Goal: Transaction & Acquisition: Purchase product/service

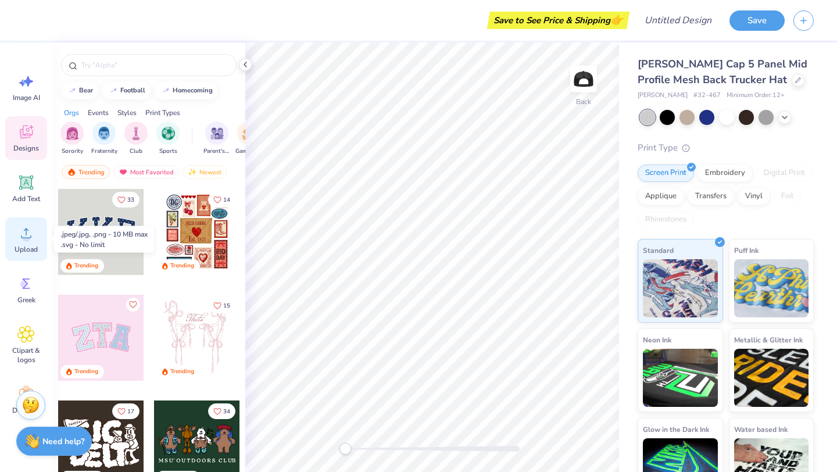
click at [24, 233] on icon at bounding box center [25, 232] width 17 height 17
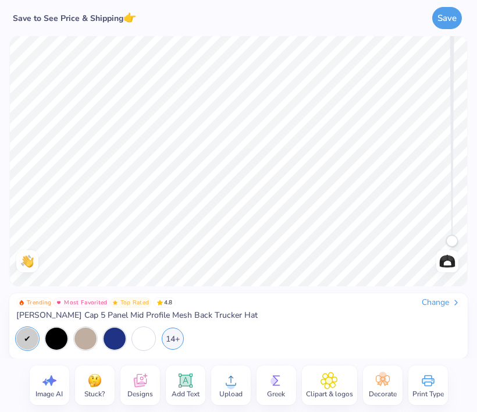
click at [214, 394] on div "Upload" at bounding box center [231, 385] width 40 height 40
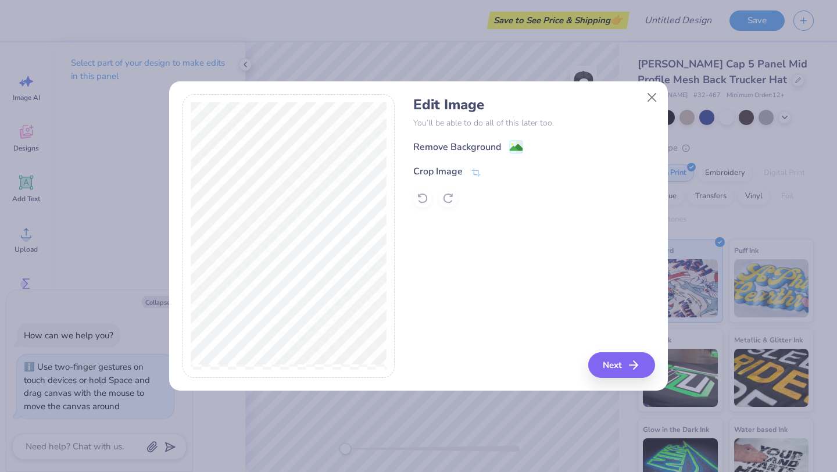
click at [523, 144] on div "Remove Background" at bounding box center [533, 147] width 241 height 15
click at [518, 145] on image at bounding box center [516, 148] width 13 height 13
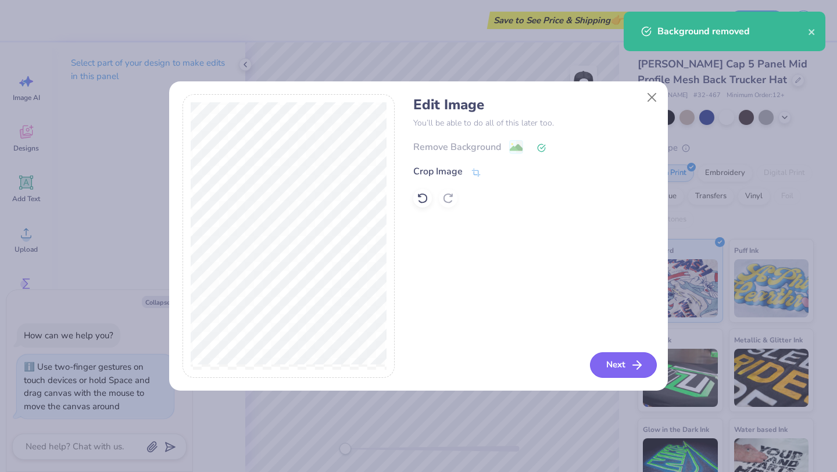
click at [625, 368] on button "Next" at bounding box center [623, 365] width 67 height 26
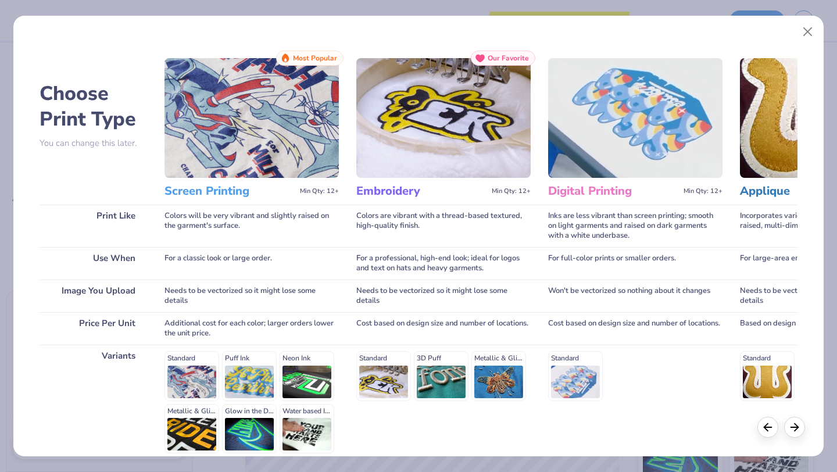
click at [452, 166] on img at bounding box center [443, 118] width 174 height 120
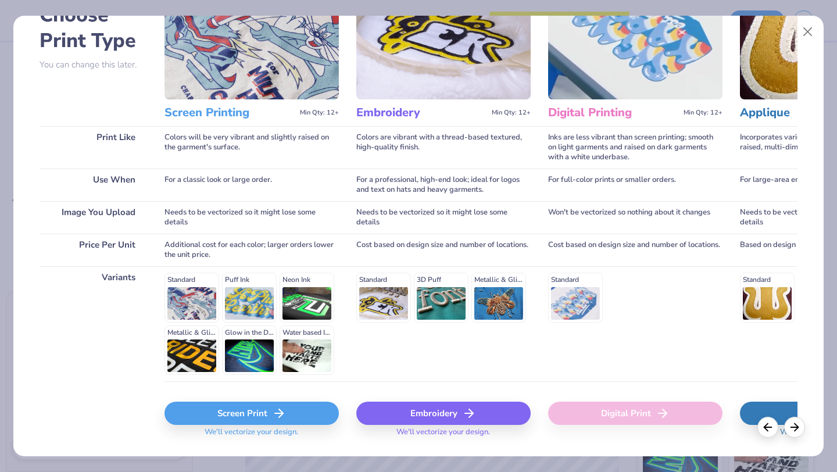
scroll to position [91, 0]
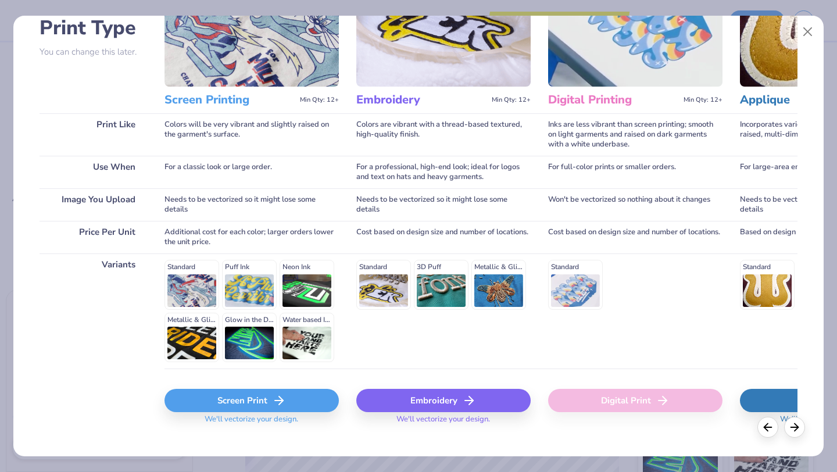
click at [444, 395] on div "Embroidery" at bounding box center [443, 400] width 174 height 23
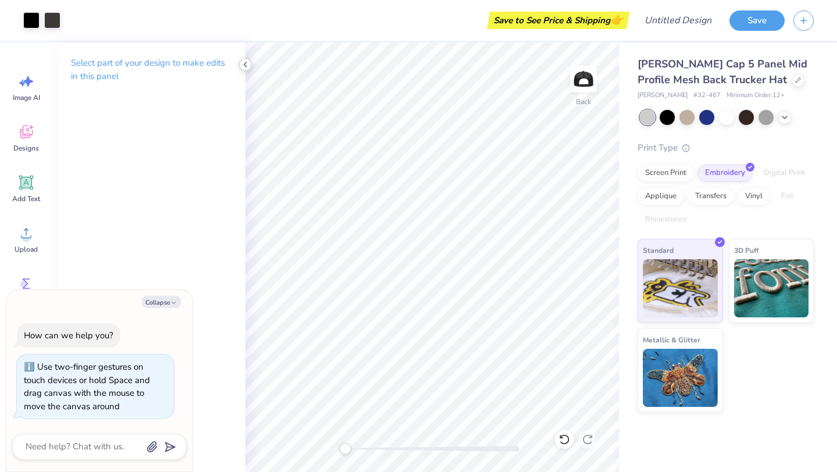
click at [242, 65] on icon at bounding box center [245, 64] width 9 height 9
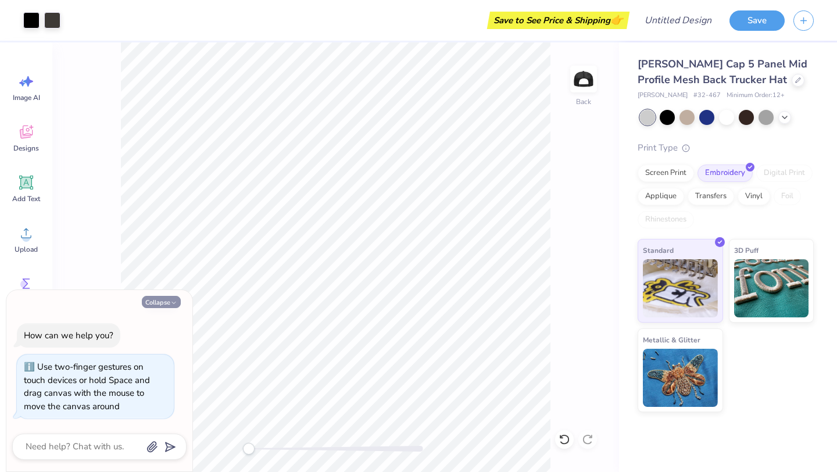
click at [155, 298] on button "Collapse" at bounding box center [161, 302] width 39 height 12
type textarea "x"
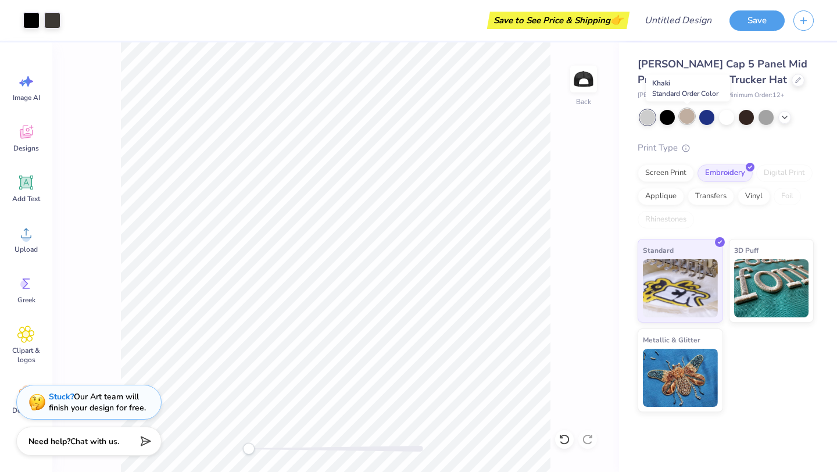
click at [688, 119] on div at bounding box center [687, 116] width 15 height 15
click at [707, 120] on div at bounding box center [707, 116] width 15 height 15
click at [786, 113] on icon at bounding box center [784, 116] width 9 height 9
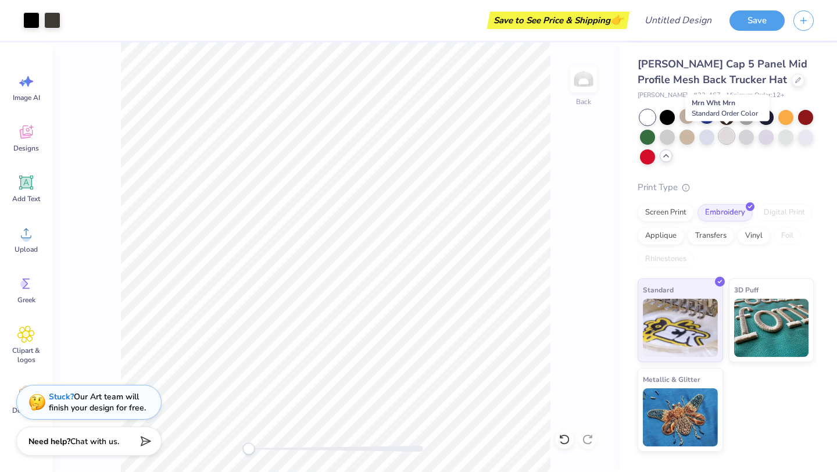
click at [725, 139] on div at bounding box center [726, 136] width 15 height 15
click at [710, 137] on div at bounding box center [707, 136] width 15 height 15
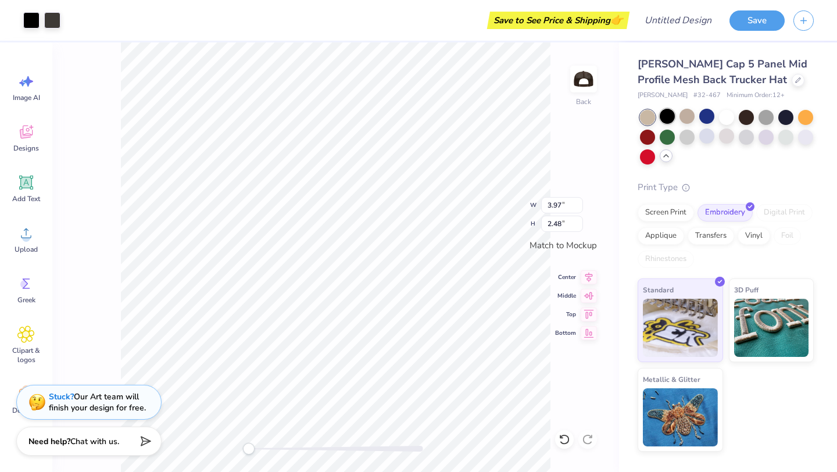
click at [673, 120] on div at bounding box center [667, 116] width 15 height 15
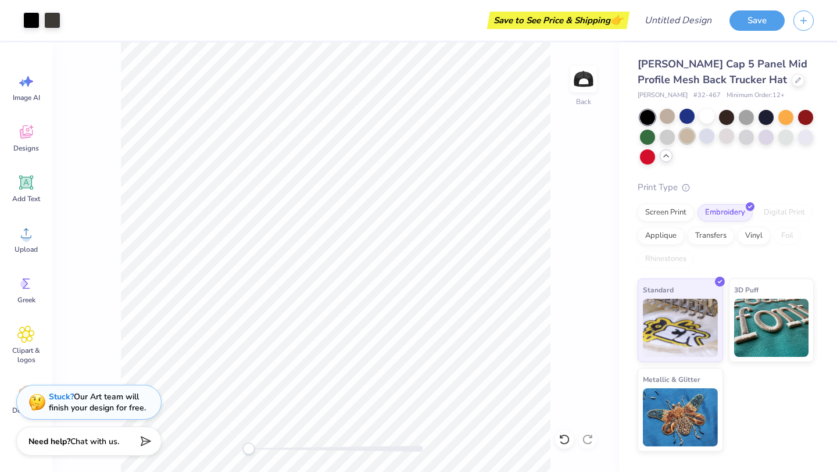
click at [692, 137] on div at bounding box center [687, 136] width 15 height 15
click at [712, 139] on div at bounding box center [707, 136] width 15 height 15
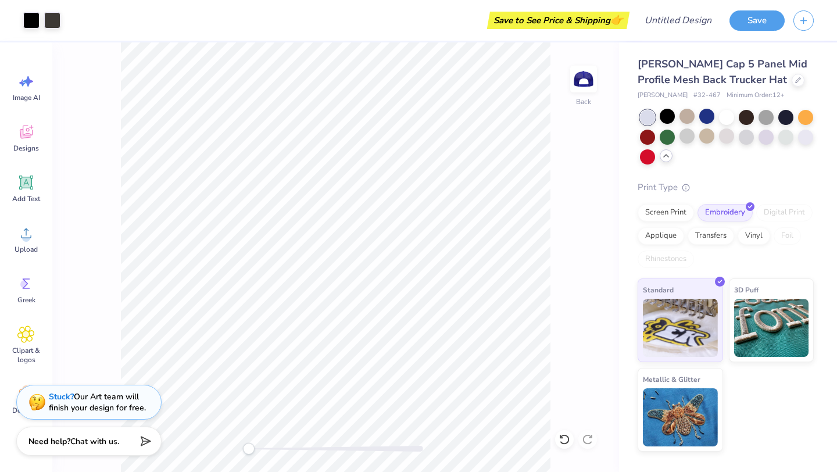
click at [737, 139] on div at bounding box center [727, 137] width 174 height 55
click at [748, 139] on div at bounding box center [746, 136] width 15 height 15
click at [809, 139] on div at bounding box center [805, 136] width 15 height 15
click at [797, 141] on div at bounding box center [727, 137] width 174 height 55
click at [790, 141] on div at bounding box center [786, 136] width 15 height 15
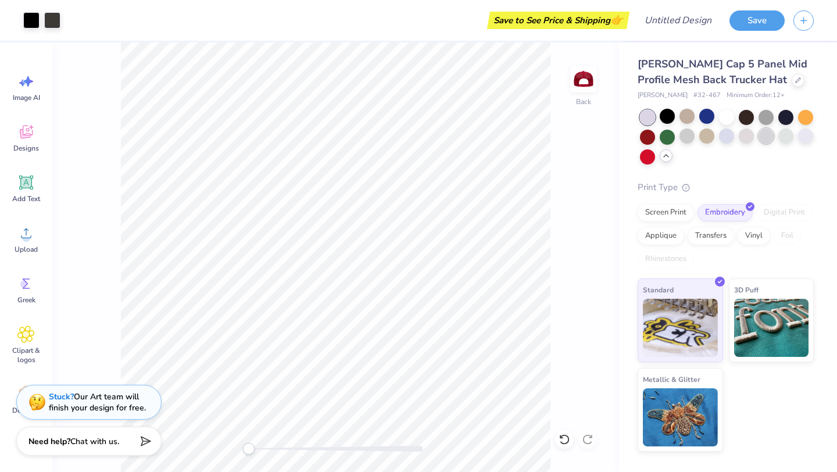
click at [770, 138] on div at bounding box center [766, 136] width 15 height 15
click at [750, 141] on div at bounding box center [746, 136] width 15 height 15
click at [731, 141] on div at bounding box center [726, 136] width 15 height 15
click at [704, 144] on div at bounding box center [707, 136] width 15 height 15
click at [699, 143] on div at bounding box center [727, 137] width 174 height 55
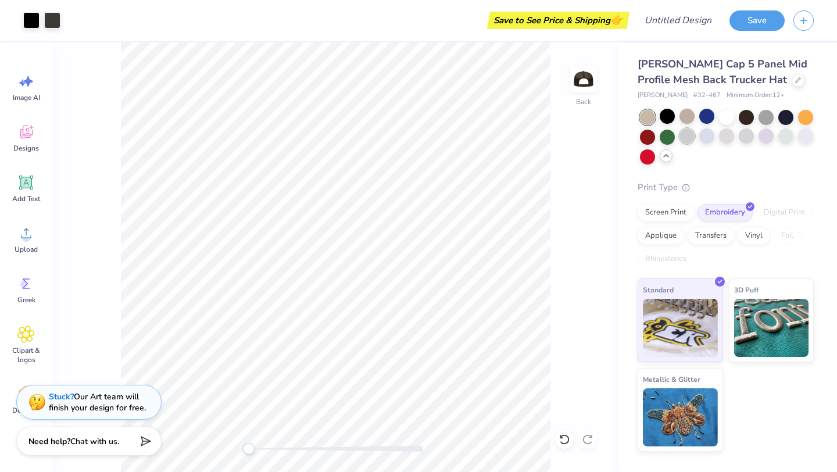
click at [695, 141] on div at bounding box center [727, 137] width 174 height 55
click at [688, 139] on div at bounding box center [687, 136] width 15 height 15
click at [705, 140] on div at bounding box center [707, 136] width 15 height 15
click at [694, 138] on div at bounding box center [687, 136] width 15 height 15
click at [28, 243] on div "Upload" at bounding box center [26, 239] width 42 height 44
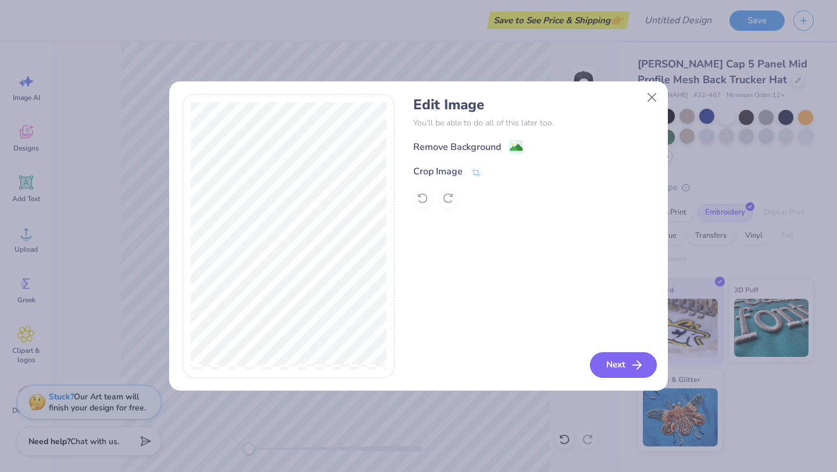
click at [633, 364] on icon "button" at bounding box center [637, 365] width 14 height 14
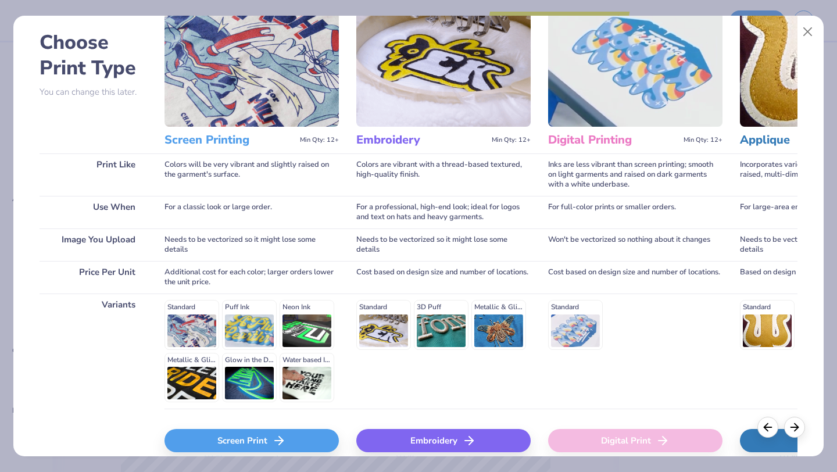
scroll to position [97, 0]
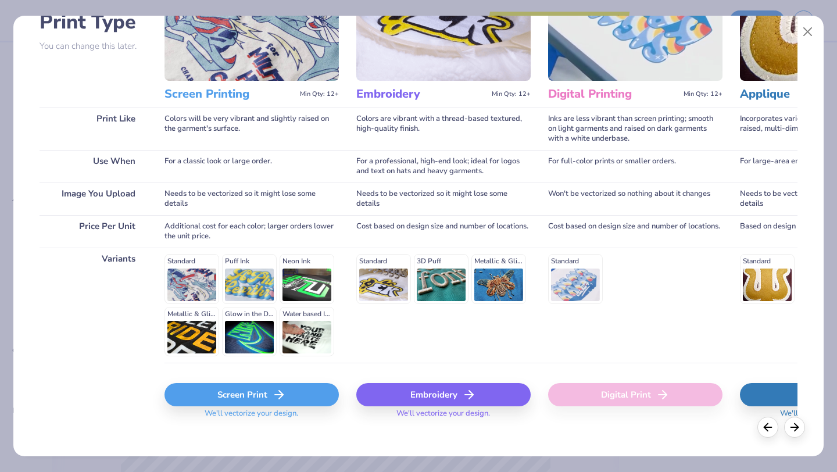
click at [439, 393] on div "Embroidery" at bounding box center [443, 394] width 174 height 23
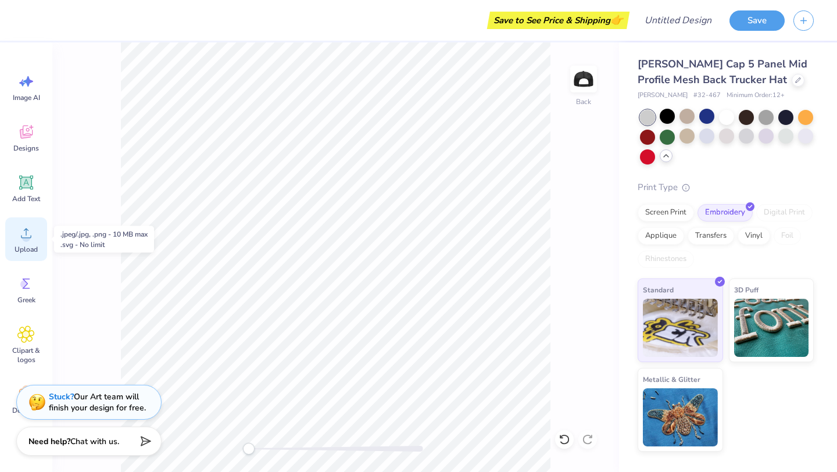
click at [28, 233] on icon at bounding box center [25, 232] width 17 height 17
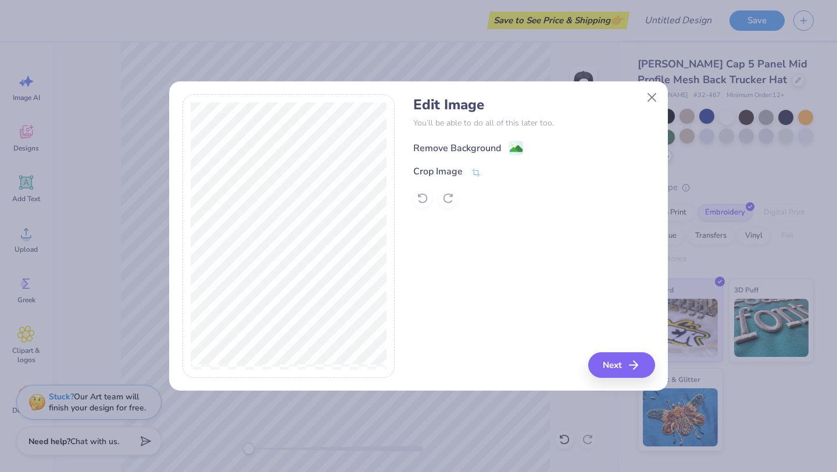
click at [493, 148] on div "Remove Background" at bounding box center [457, 148] width 88 height 14
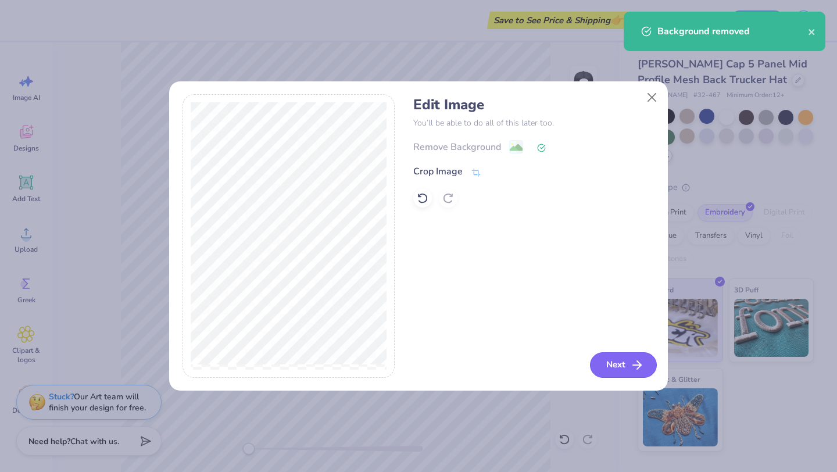
click at [625, 369] on button "Next" at bounding box center [623, 365] width 67 height 26
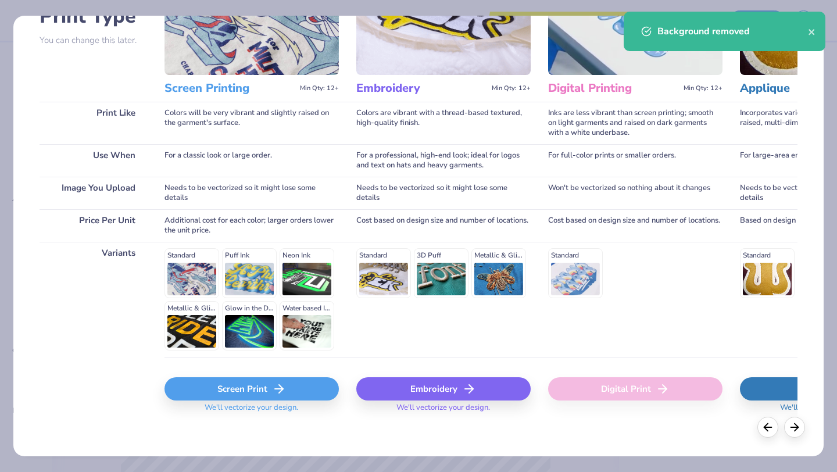
scroll to position [108, 0]
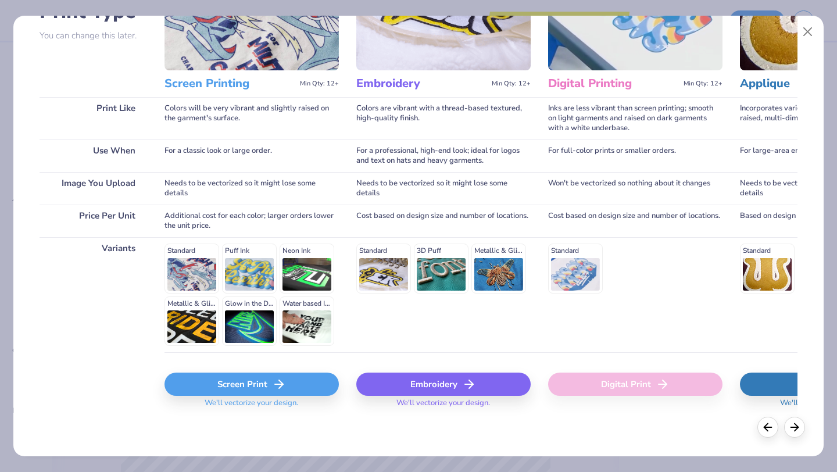
click at [445, 392] on div "Embroidery" at bounding box center [443, 384] width 174 height 23
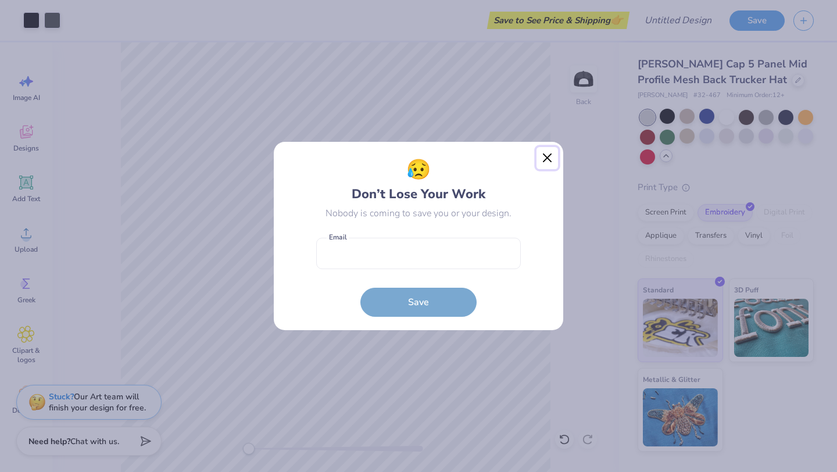
click at [542, 154] on button "Close" at bounding box center [548, 158] width 22 height 22
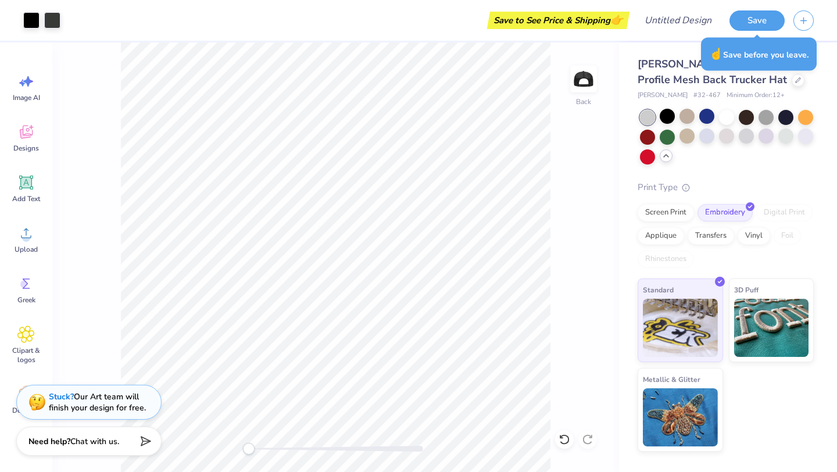
click at [578, 110] on div "Back" at bounding box center [335, 257] width 567 height 430
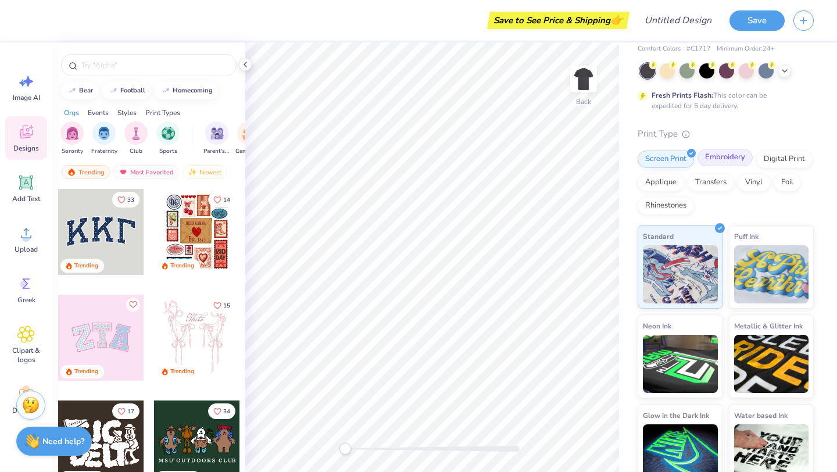
scroll to position [62, 0]
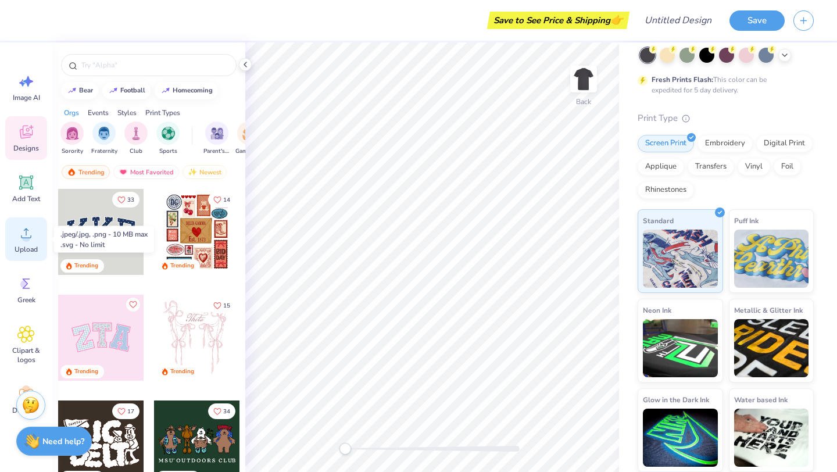
click at [27, 237] on circle at bounding box center [26, 238] width 8 height 8
click at [29, 242] on div "Upload" at bounding box center [26, 239] width 42 height 44
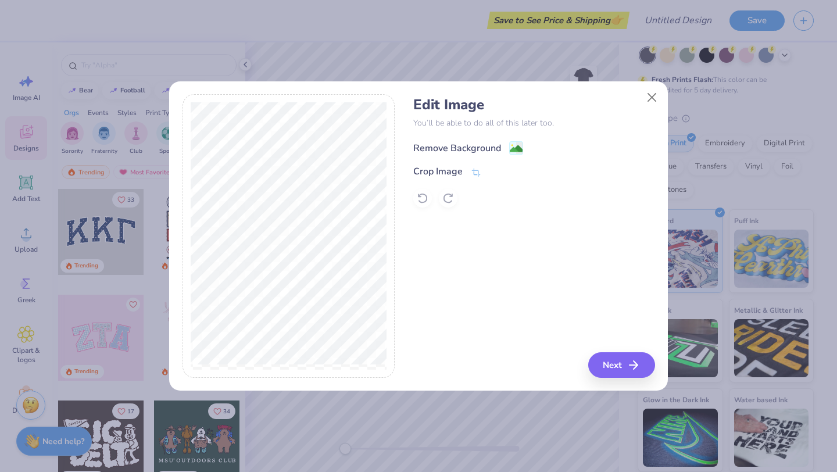
click at [498, 147] on div "Remove Background" at bounding box center [457, 148] width 88 height 14
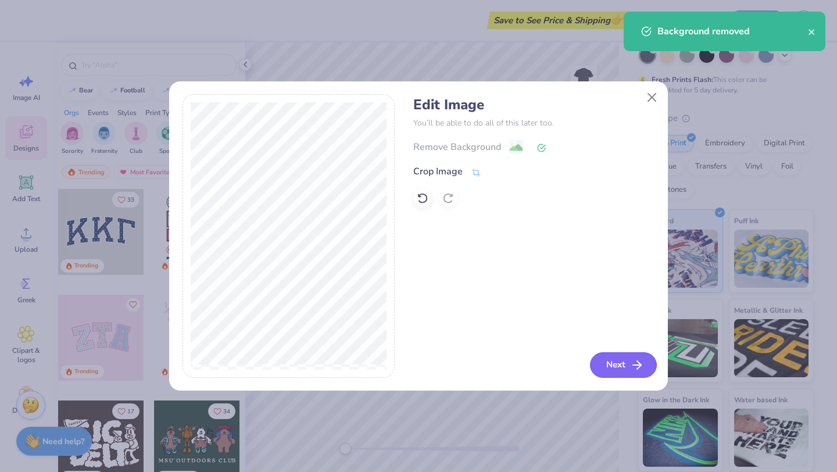
click at [626, 365] on button "Next" at bounding box center [623, 365] width 67 height 26
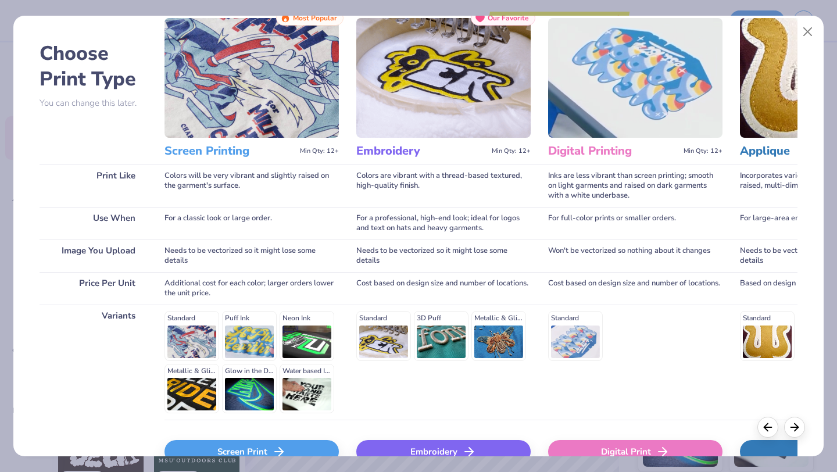
scroll to position [108, 0]
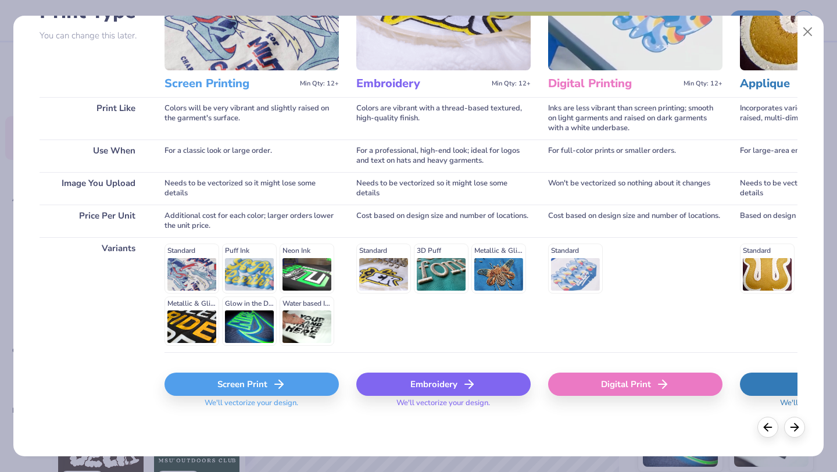
click at [248, 386] on div "Screen Print" at bounding box center [252, 384] width 174 height 23
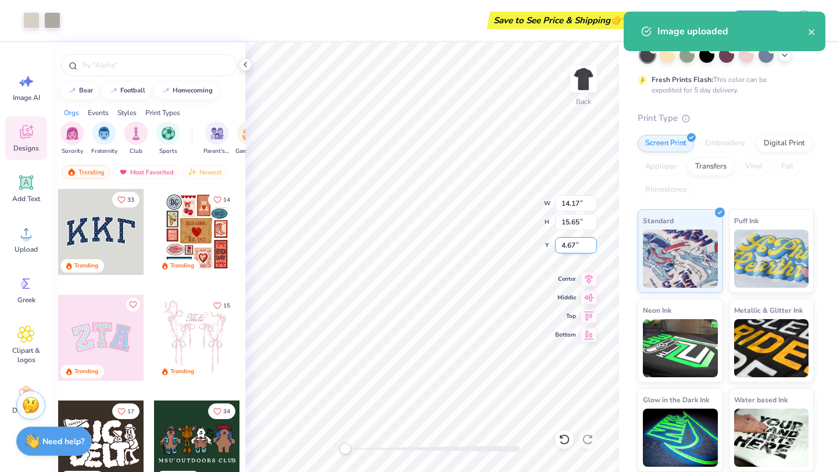
type input "13.02"
type input "14.38"
type input "5.95"
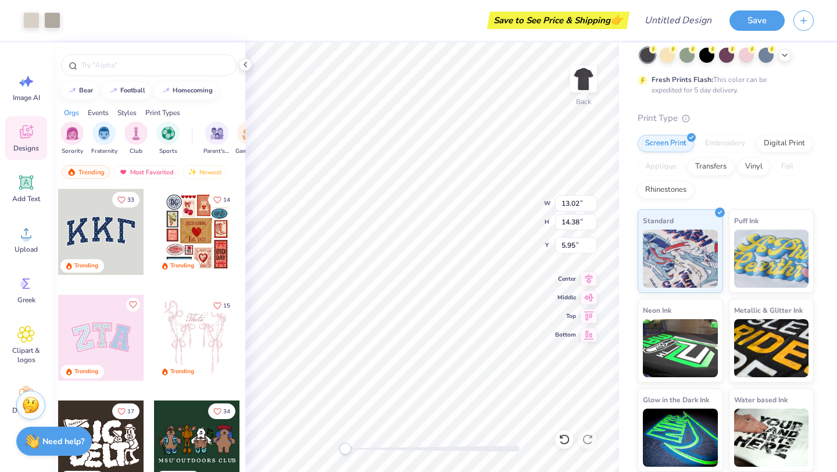
type input "12.57"
type input "13.88"
type input "3.00"
type input "11.69"
type input "12.91"
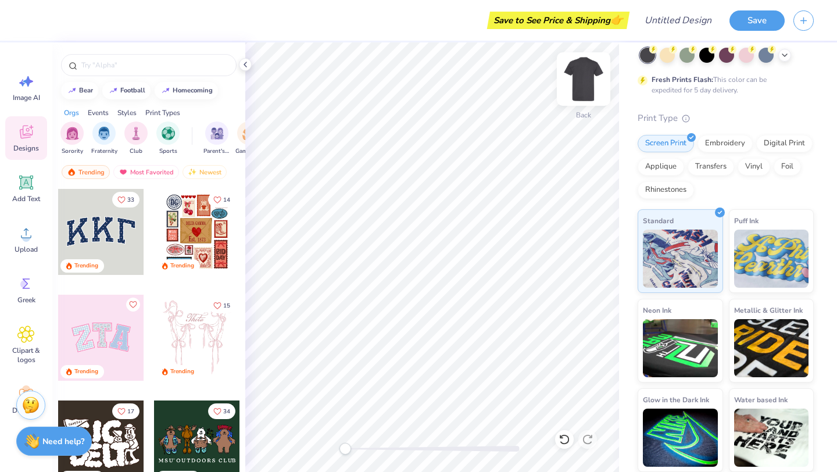
click at [582, 78] on img at bounding box center [584, 79] width 47 height 47
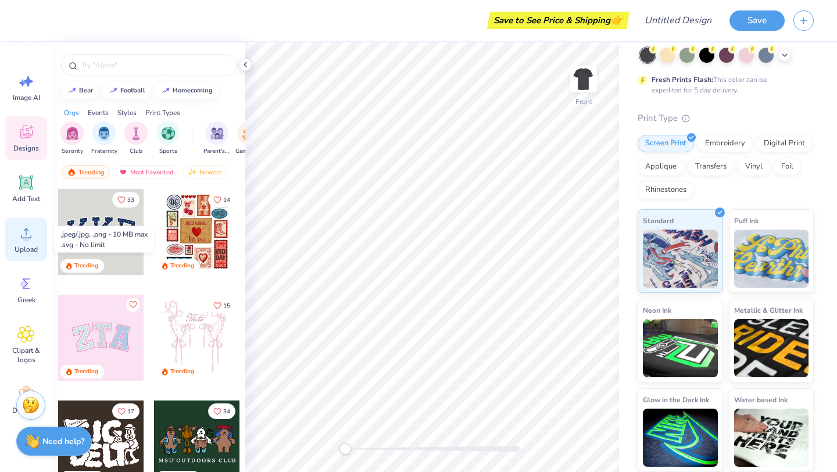
click at [26, 231] on icon at bounding box center [26, 234] width 10 height 10
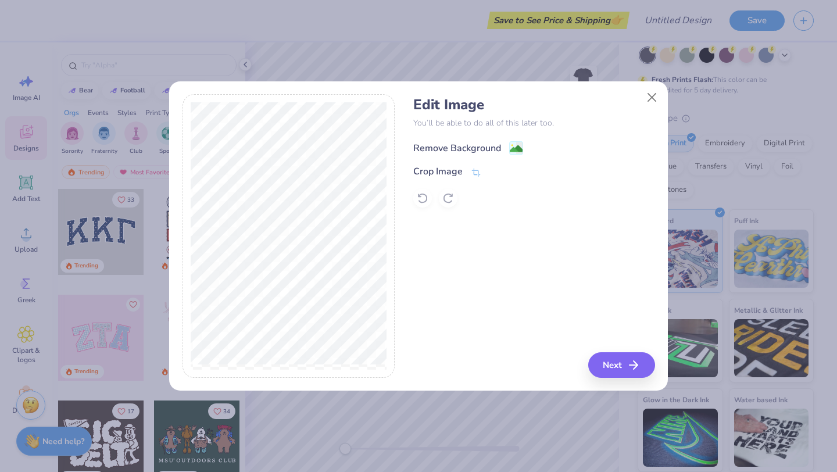
click at [475, 147] on div "Remove Background" at bounding box center [457, 148] width 88 height 14
click at [619, 369] on button "Next" at bounding box center [623, 365] width 67 height 26
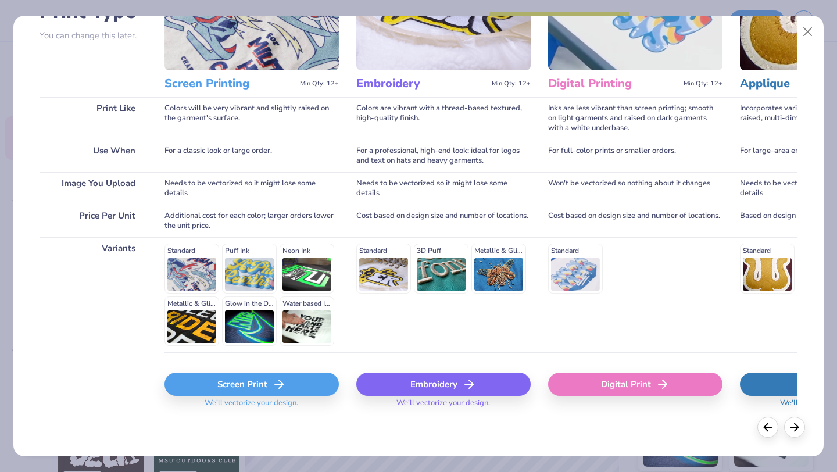
click at [302, 387] on div "Screen Print" at bounding box center [252, 384] width 174 height 23
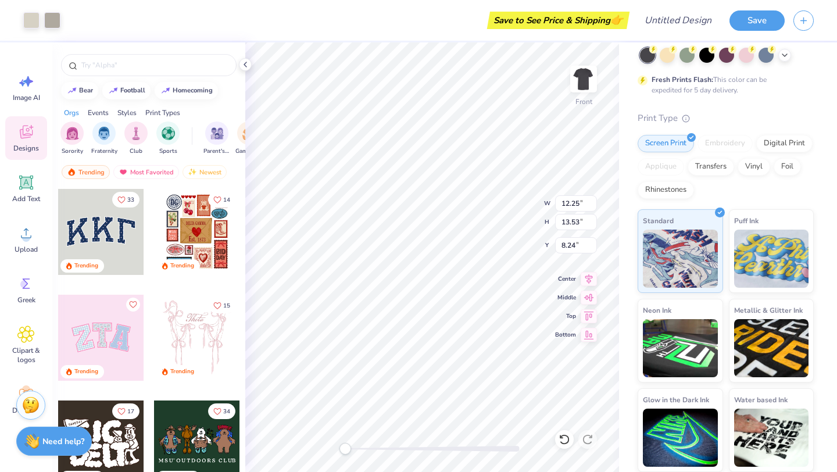
type input "12.25"
type input "13.53"
type input "8.24"
click at [590, 79] on img at bounding box center [584, 79] width 47 height 47
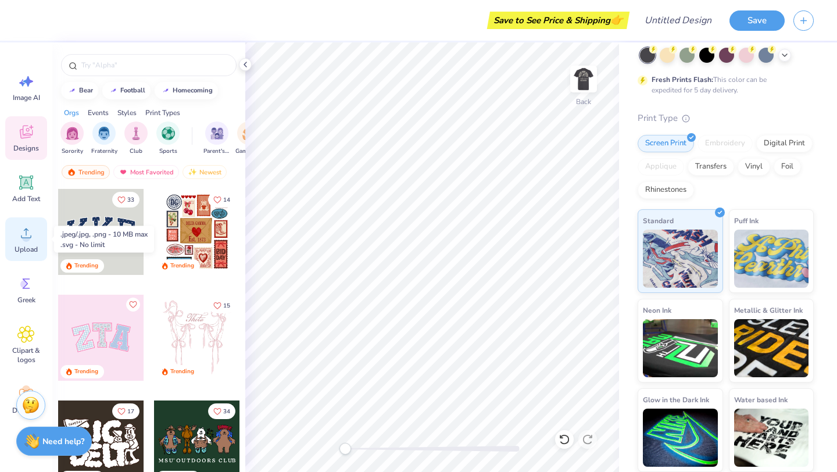
click at [30, 237] on icon at bounding box center [25, 232] width 17 height 17
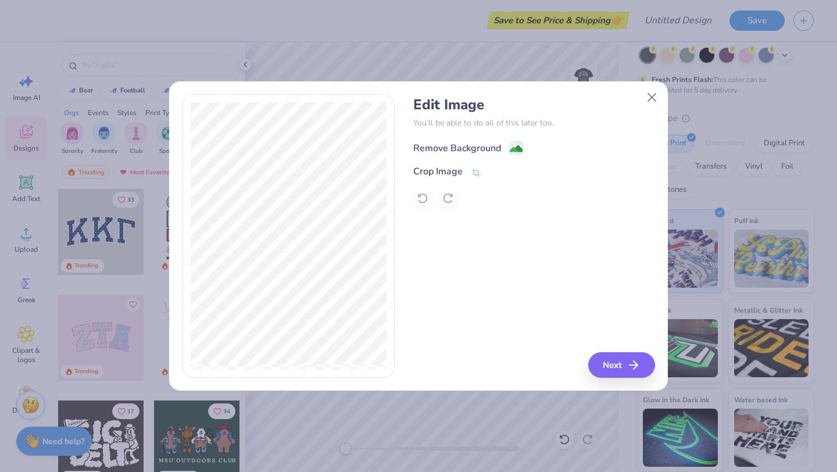
click at [462, 145] on div "Remove Background" at bounding box center [457, 148] width 88 height 14
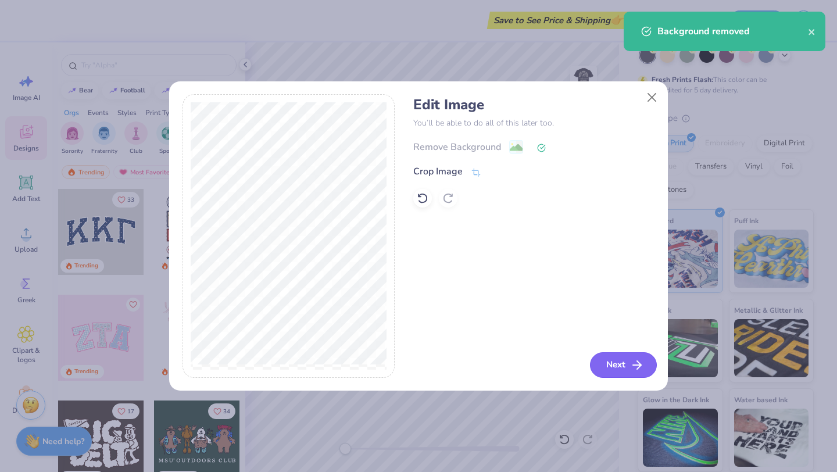
click at [634, 360] on icon "button" at bounding box center [637, 365] width 14 height 14
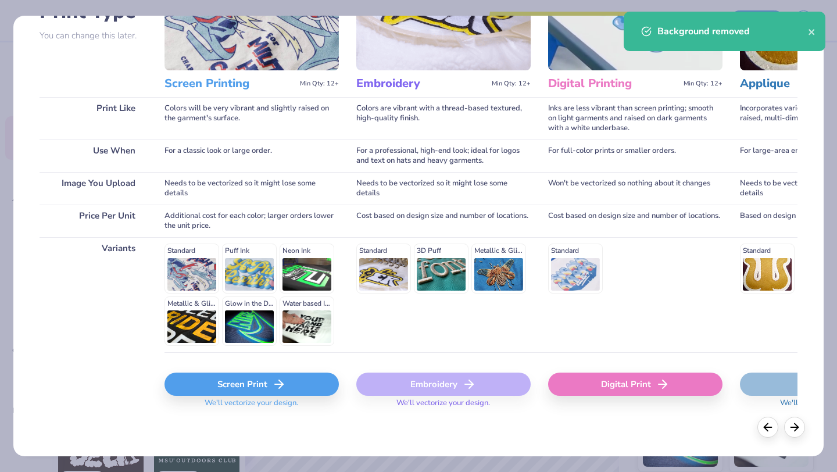
click at [327, 372] on div "Screen Print We'll vectorize your design." at bounding box center [252, 386] width 174 height 69
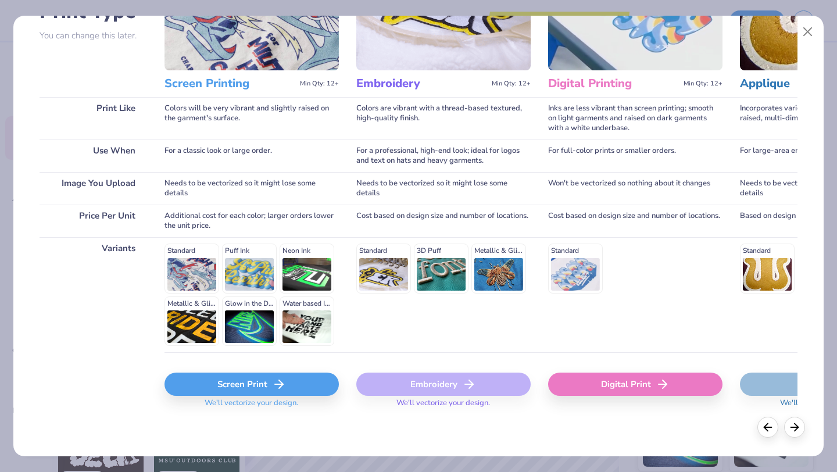
click at [322, 382] on div "Screen Print" at bounding box center [252, 384] width 174 height 23
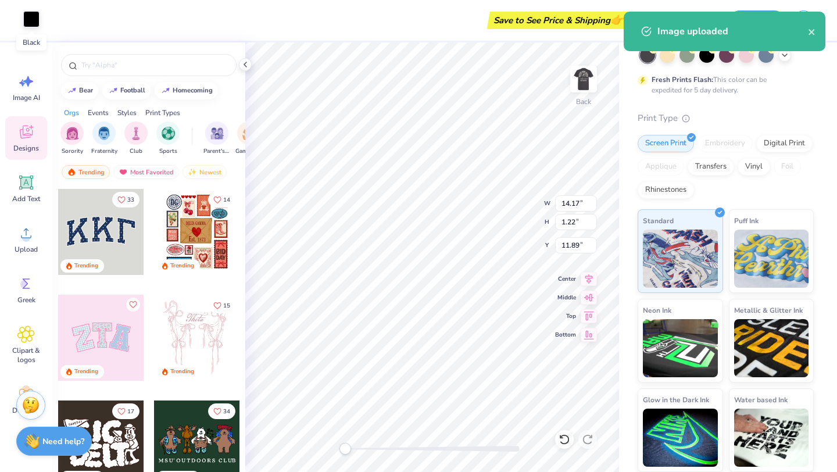
click at [34, 23] on div at bounding box center [31, 19] width 16 height 16
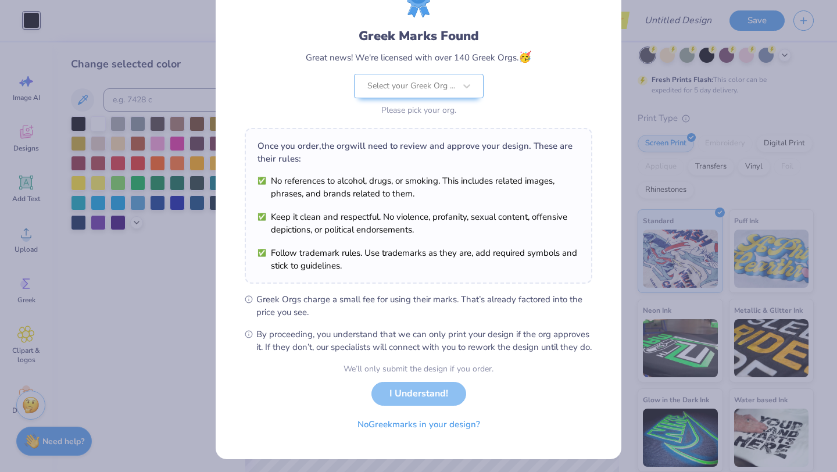
scroll to position [58, 0]
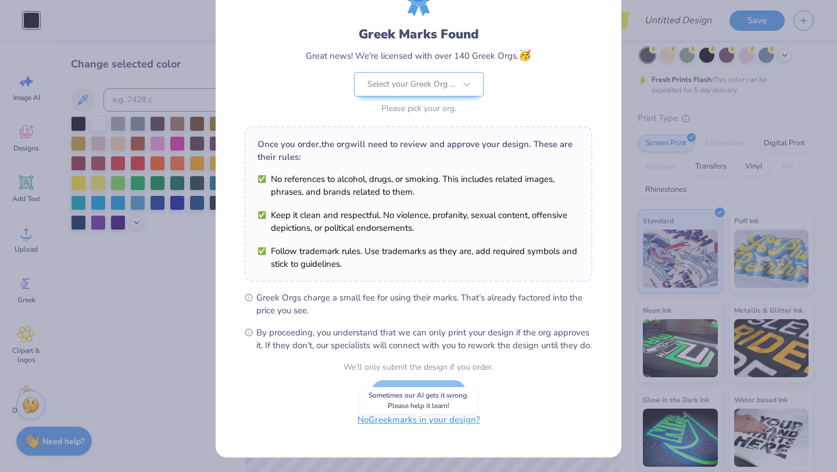
click at [453, 430] on button "No Greek marks in your design?" at bounding box center [419, 420] width 142 height 24
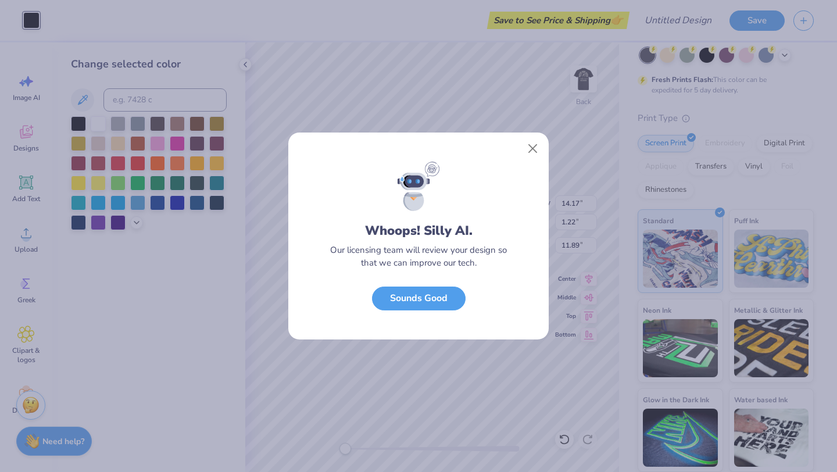
scroll to position [0, 0]
click at [447, 300] on button "Sounds Good" at bounding box center [419, 296] width 94 height 24
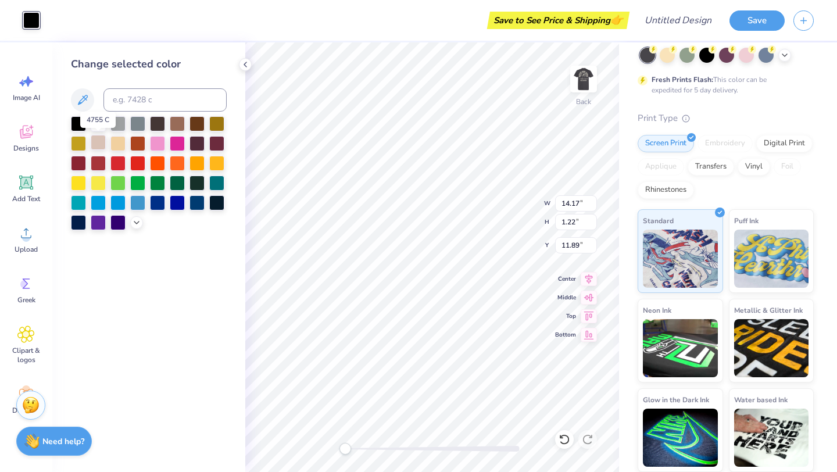
click at [98, 141] on div at bounding box center [98, 142] width 15 height 15
type input "7.31"
type input "0.63"
type input "5.65"
type input "0.49"
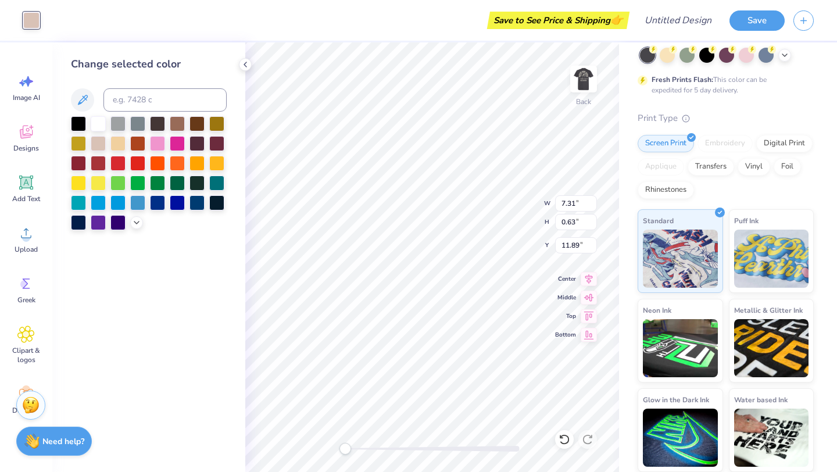
type input "3.14"
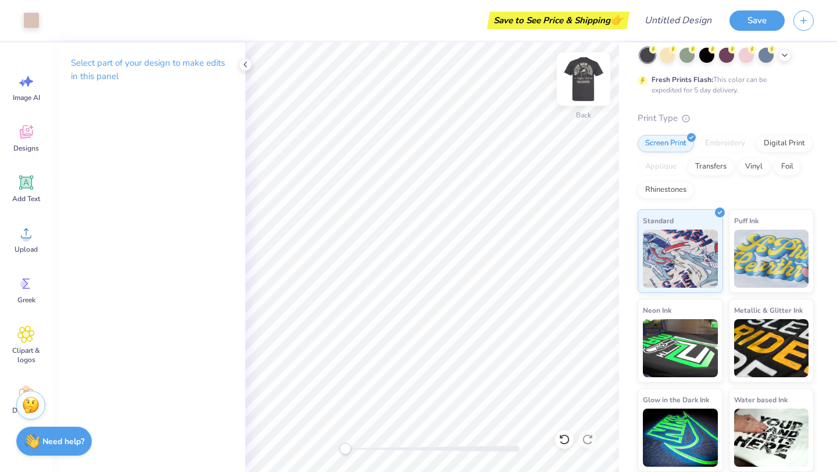
click at [582, 77] on img at bounding box center [584, 79] width 47 height 47
click at [784, 55] on icon at bounding box center [784, 53] width 9 height 9
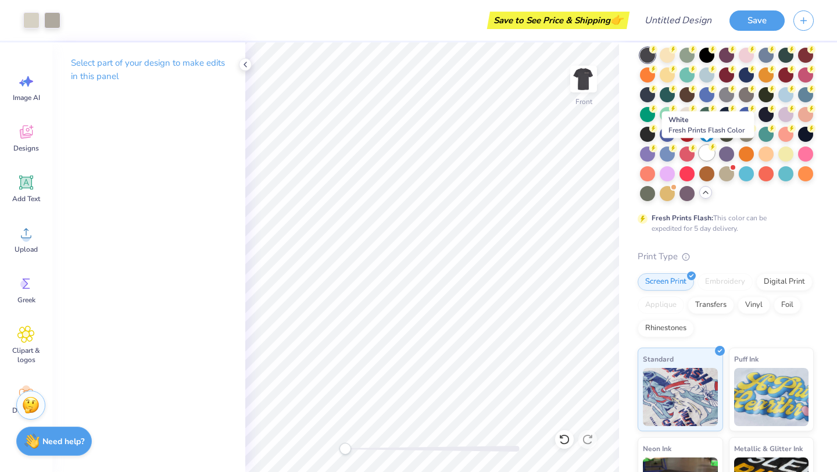
click at [705, 148] on div at bounding box center [707, 152] width 15 height 15
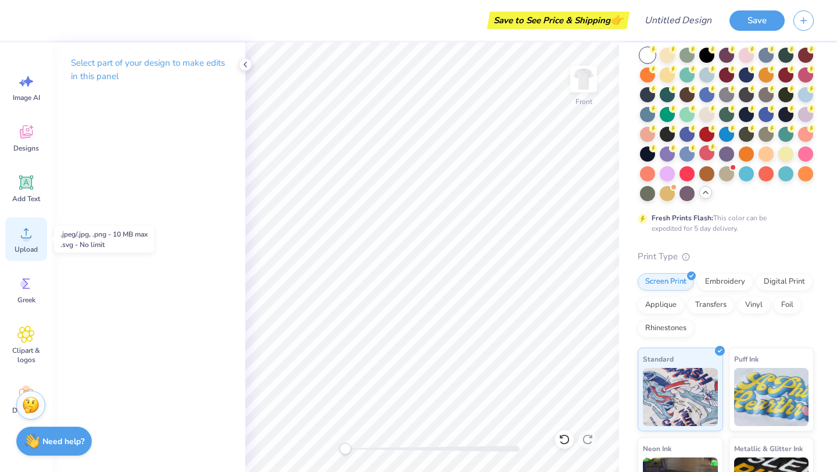
click at [26, 234] on icon at bounding box center [26, 234] width 10 height 10
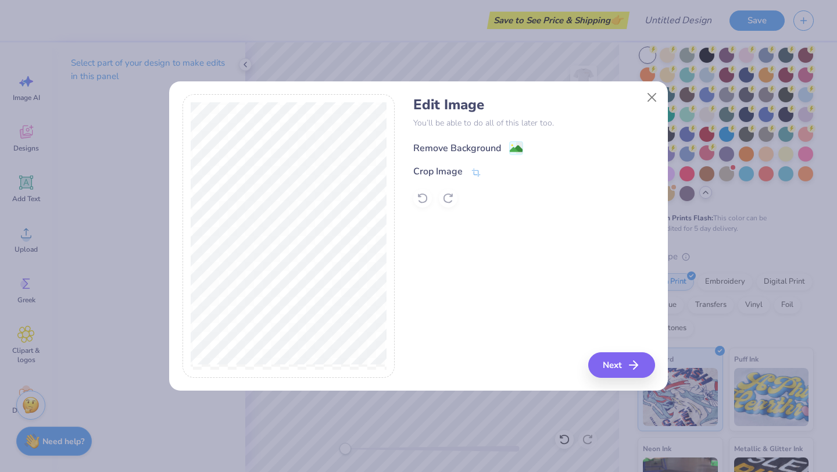
click at [490, 141] on div "Remove Background" at bounding box center [457, 148] width 88 height 14
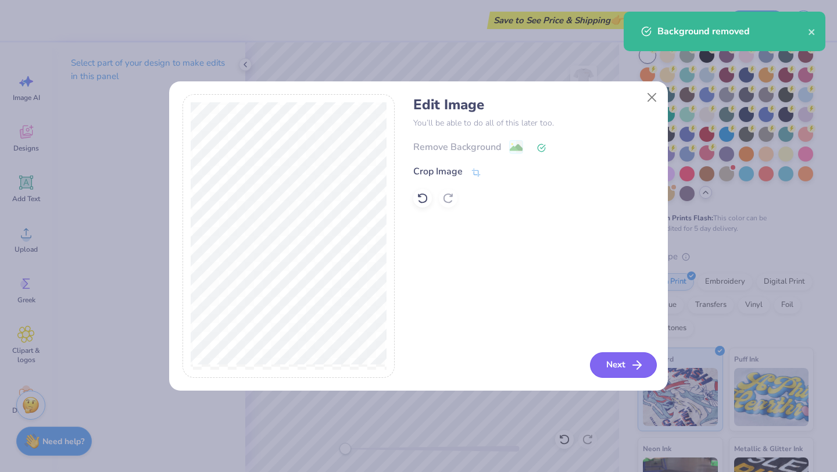
click at [622, 368] on button "Next" at bounding box center [623, 365] width 67 height 26
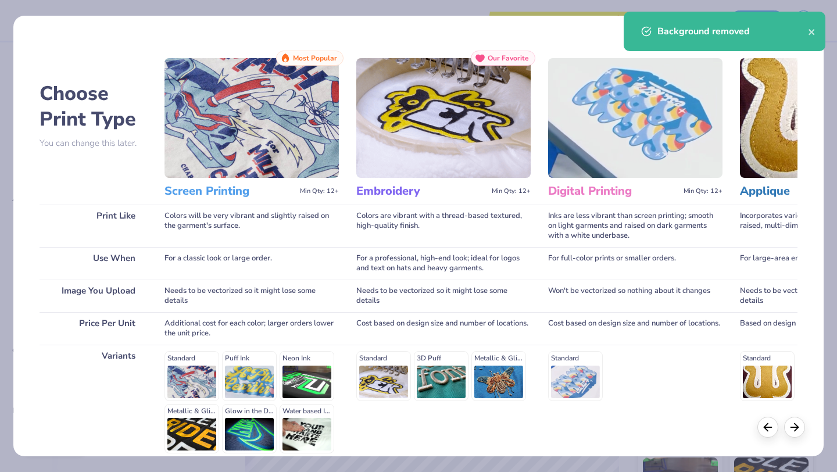
scroll to position [108, 0]
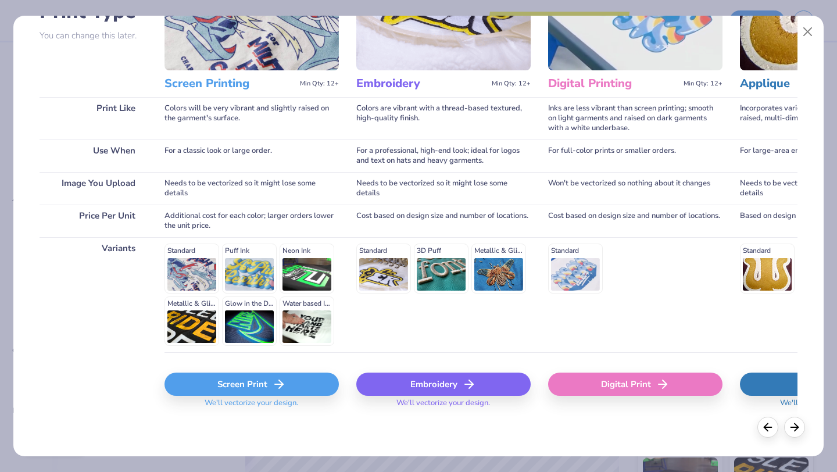
click at [248, 383] on div "Screen Print" at bounding box center [252, 384] width 174 height 23
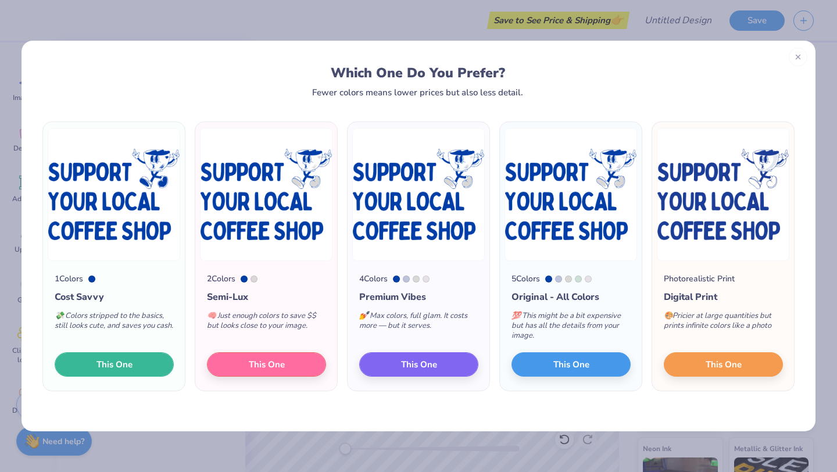
click at [142, 361] on button "This One" at bounding box center [114, 364] width 119 height 24
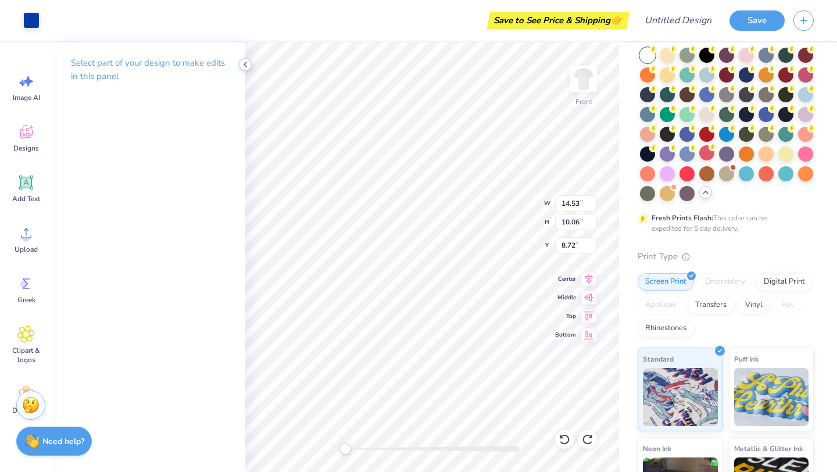
click at [245, 61] on icon at bounding box center [245, 64] width 9 height 9
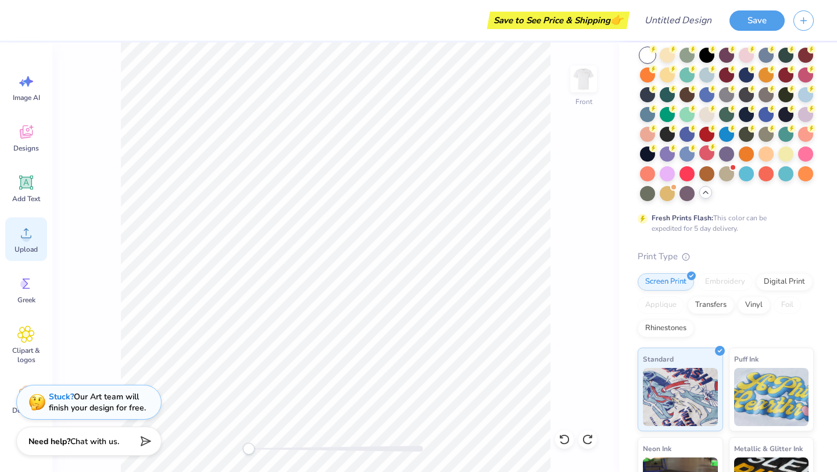
click at [31, 240] on icon at bounding box center [25, 232] width 17 height 17
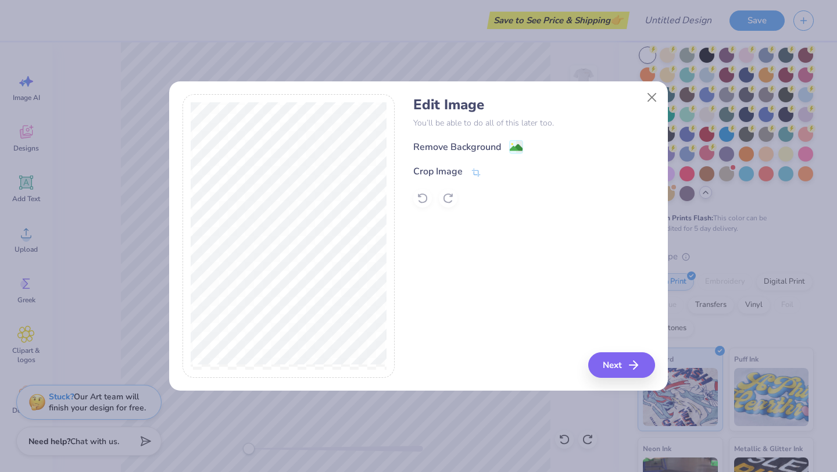
click at [494, 155] on div "Remove Background Crop Image" at bounding box center [533, 174] width 241 height 68
click at [494, 147] on div "Remove Background" at bounding box center [457, 148] width 88 height 14
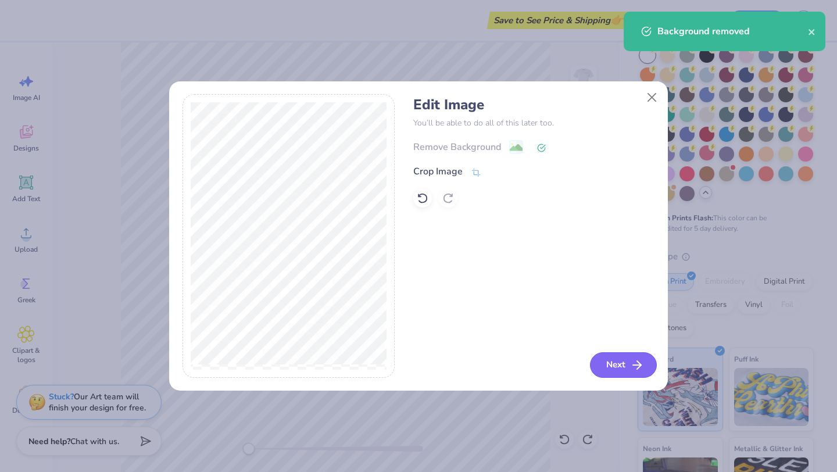
click at [617, 363] on button "Next" at bounding box center [623, 365] width 67 height 26
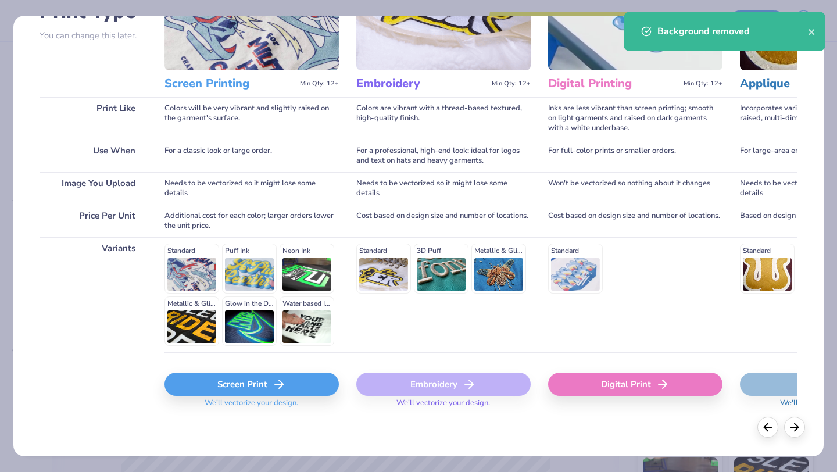
click at [245, 384] on div "Screen Print" at bounding box center [252, 384] width 174 height 23
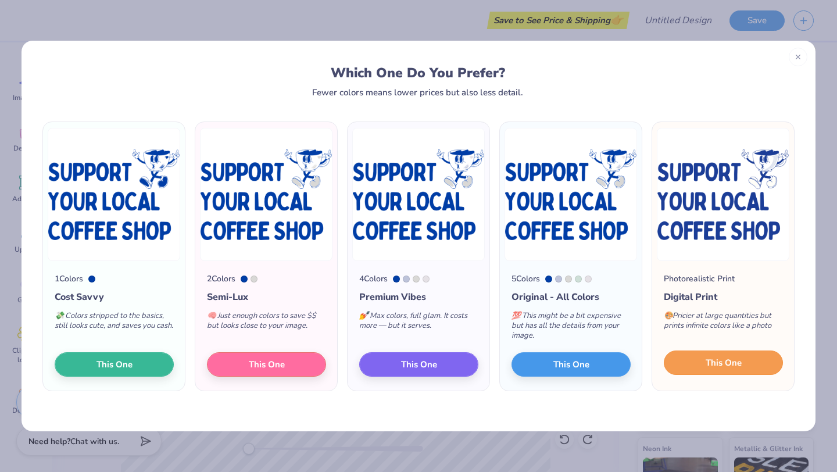
click at [737, 366] on span "This One" at bounding box center [724, 362] width 36 height 13
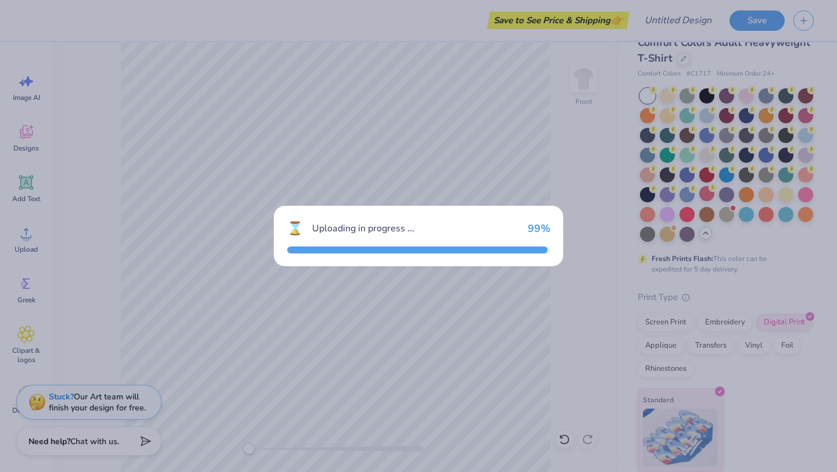
scroll to position [22, 0]
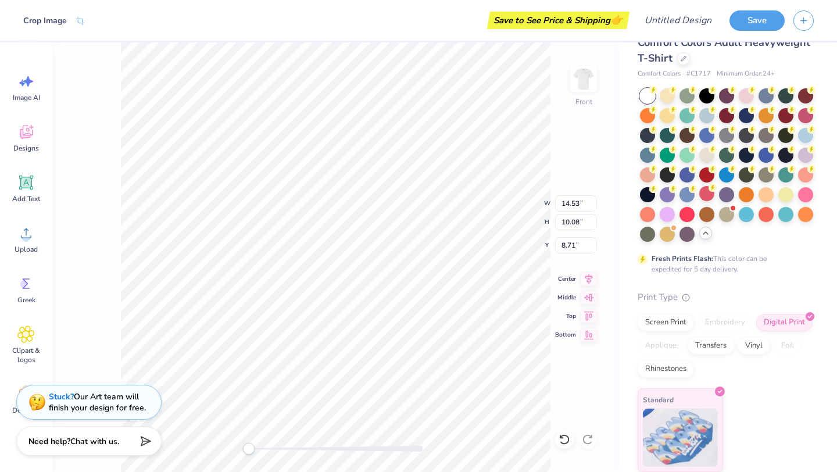
type input "12.78"
type input "8.86"
type input "9.93"
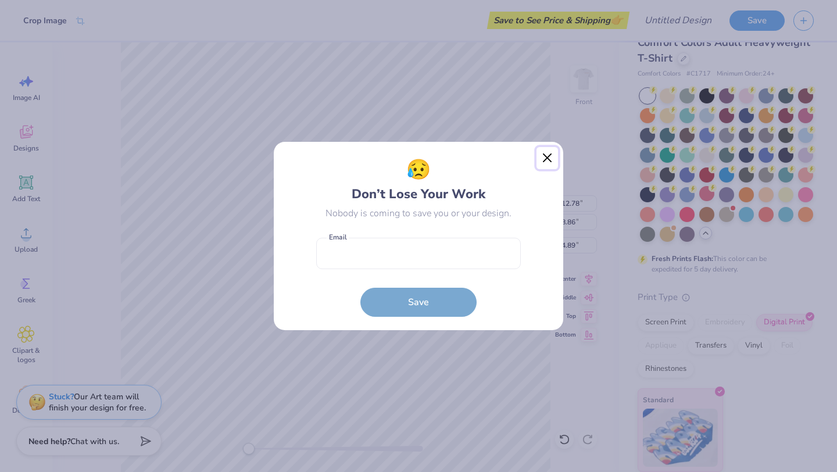
click at [541, 158] on button "Close" at bounding box center [548, 158] width 22 height 22
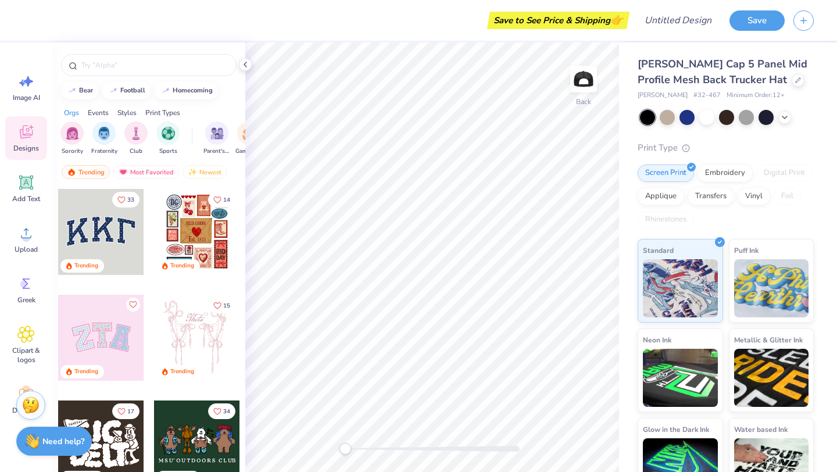
click at [791, 112] on div at bounding box center [727, 117] width 174 height 15
click at [784, 118] on icon at bounding box center [784, 116] width 9 height 9
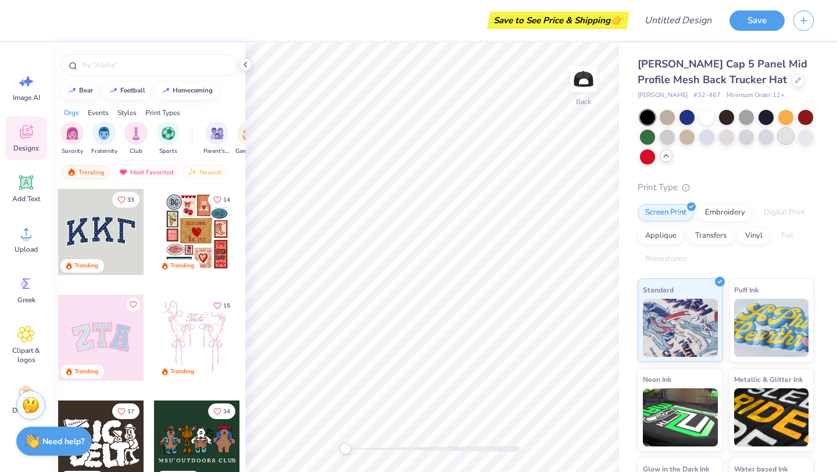
click at [788, 139] on div at bounding box center [786, 136] width 15 height 15
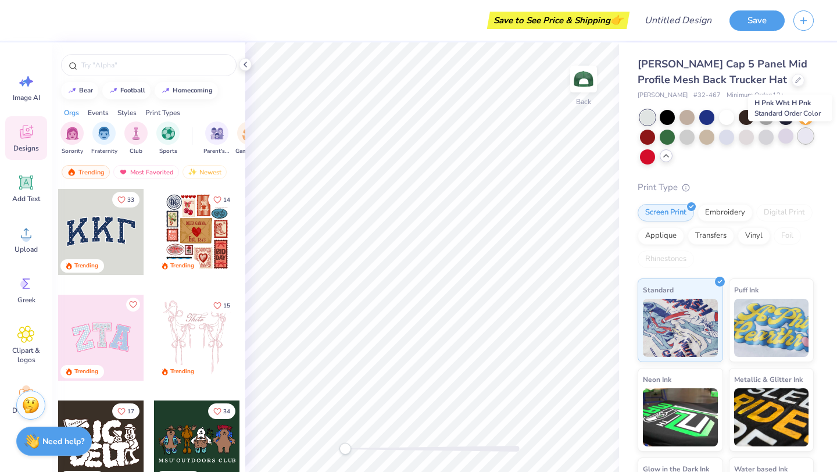
click at [811, 138] on div at bounding box center [805, 136] width 15 height 15
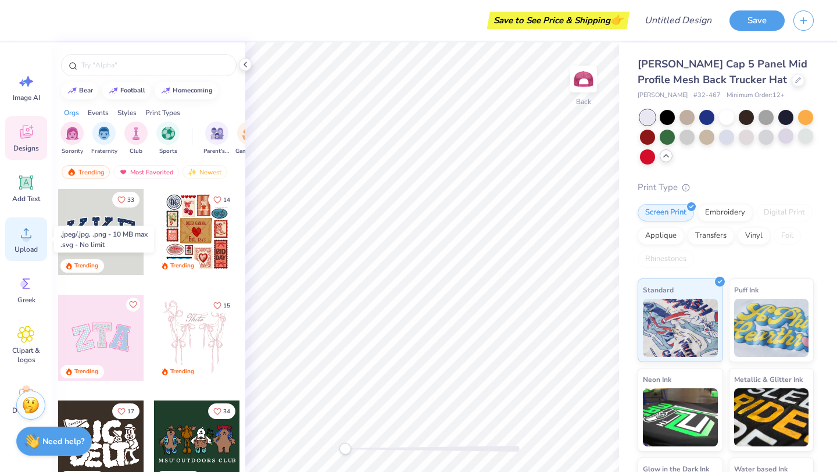
click at [22, 236] on icon at bounding box center [25, 232] width 17 height 17
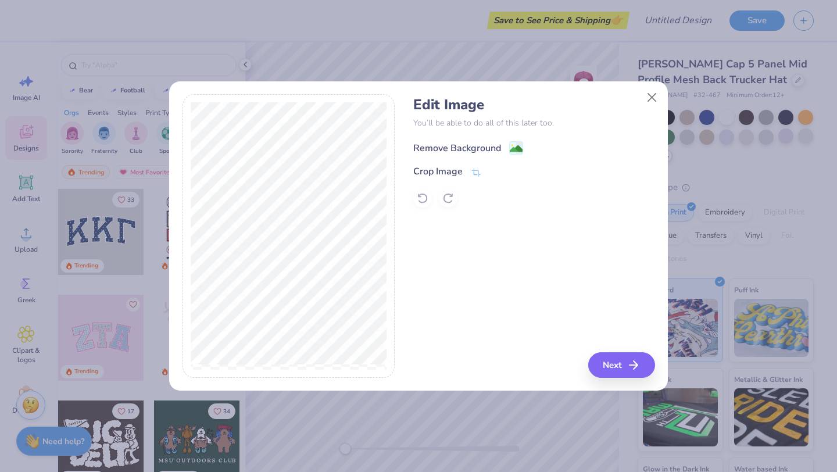
click at [478, 148] on div "Remove Background" at bounding box center [457, 148] width 88 height 14
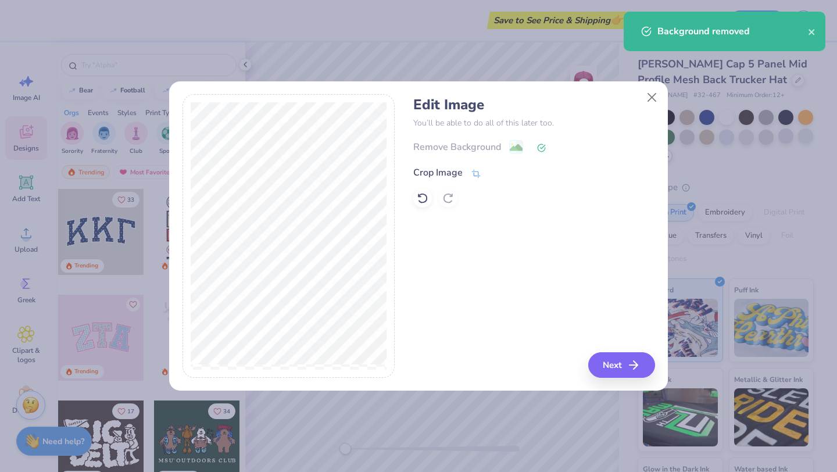
click at [454, 172] on div "Crop Image" at bounding box center [437, 173] width 49 height 14
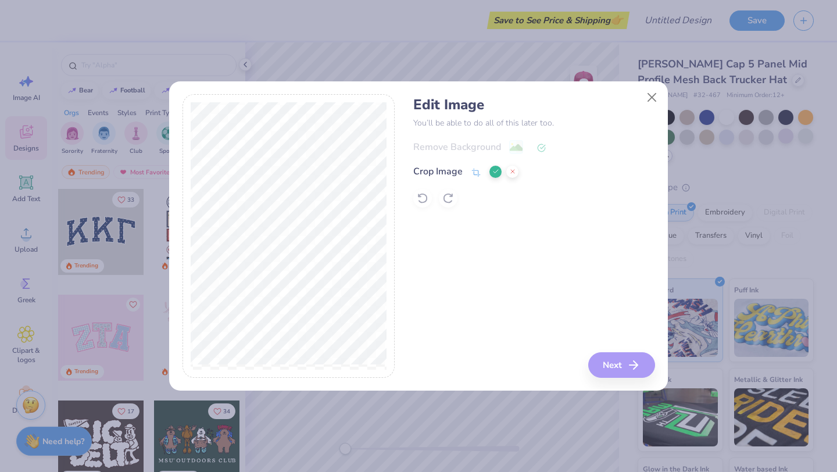
click at [613, 372] on div "Edit Image You’ll be able to do all of this later too. Remove Background Crop I…" at bounding box center [533, 236] width 241 height 284
click at [619, 366] on div "Edit Image You’ll be able to do all of this later too. Remove Background Crop I…" at bounding box center [533, 236] width 241 height 284
click at [494, 295] on div "Edit Image You’ll be able to do all of this later too. Remove Background Crop I…" at bounding box center [533, 236] width 241 height 284
click at [497, 173] on icon at bounding box center [496, 171] width 7 height 7
click at [633, 365] on line "button" at bounding box center [637, 365] width 8 height 0
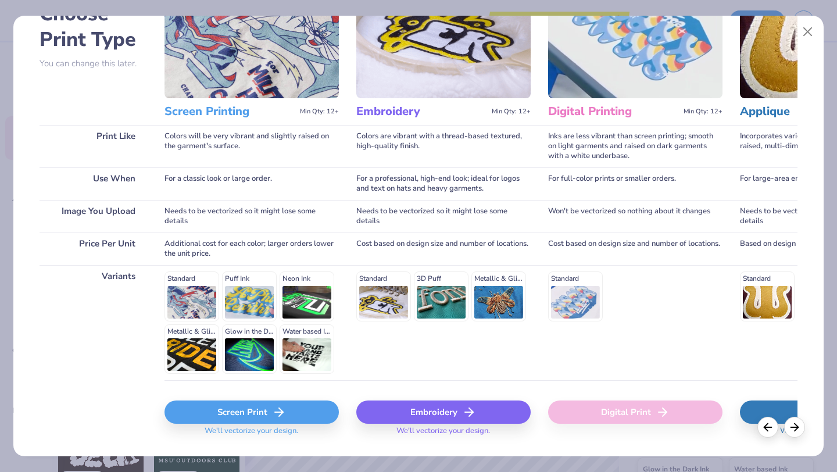
scroll to position [108, 0]
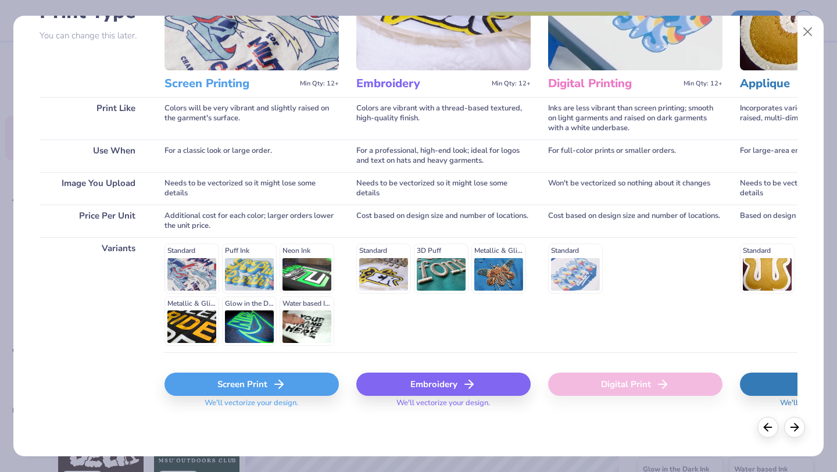
click at [420, 379] on div "Embroidery" at bounding box center [443, 384] width 174 height 23
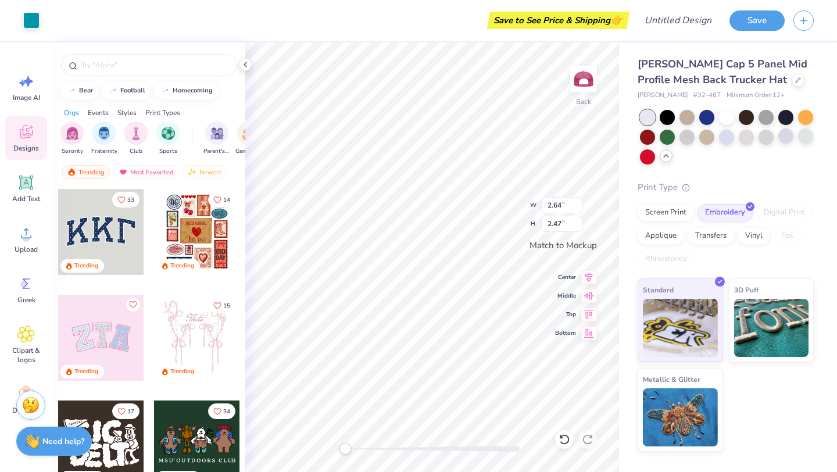
type input "2.64"
type input "2.47"
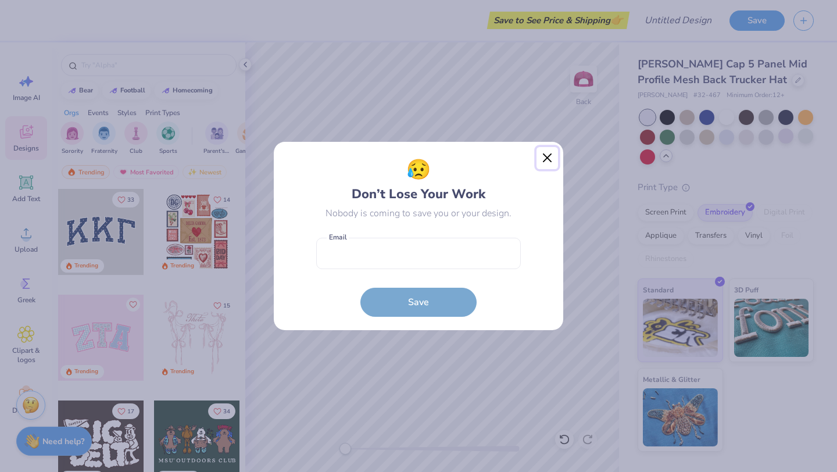
click at [545, 155] on button "Close" at bounding box center [548, 158] width 22 height 22
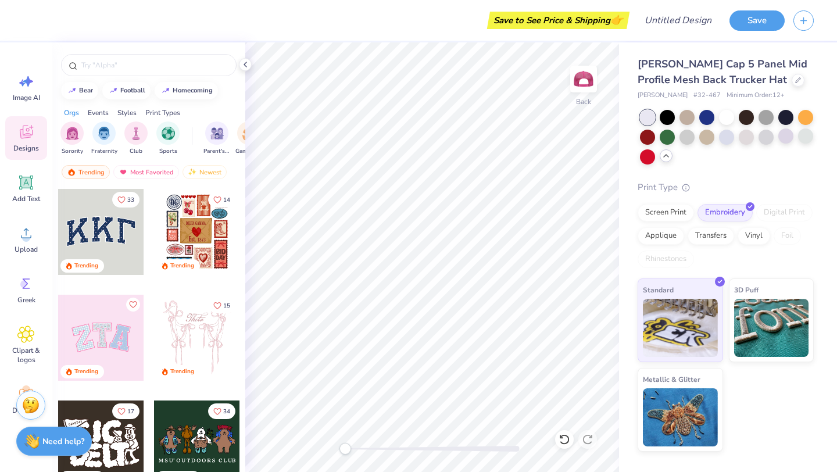
click at [245, 67] on icon at bounding box center [245, 64] width 9 height 9
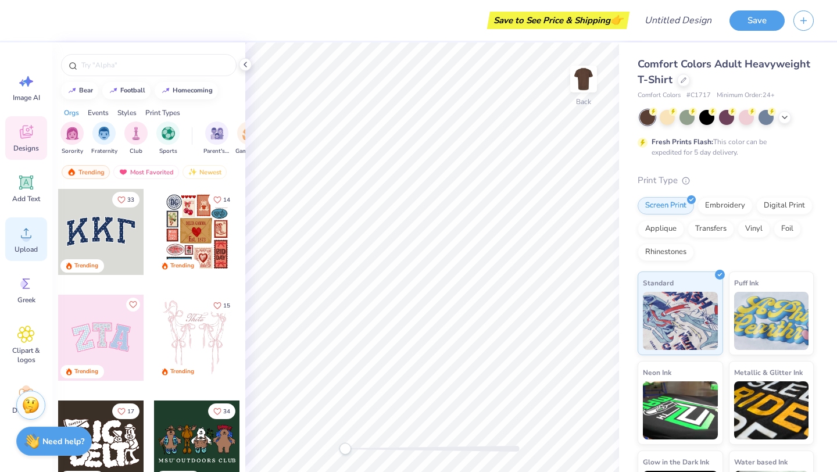
click at [36, 247] on span "Upload" at bounding box center [26, 249] width 23 height 9
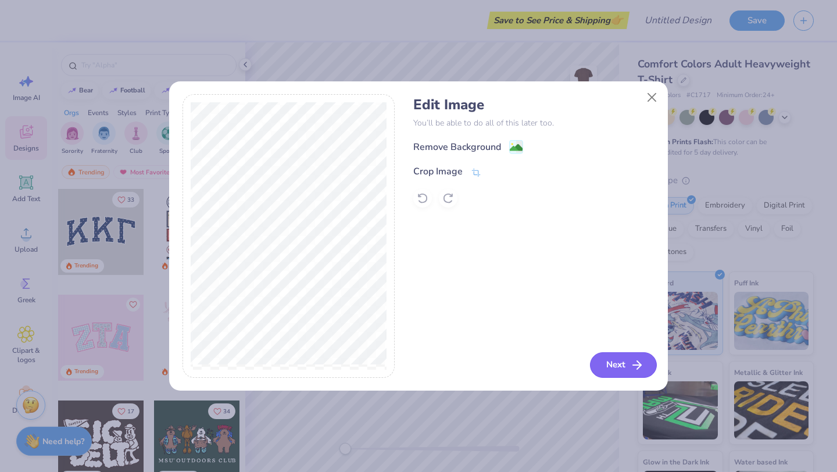
click at [614, 369] on button "Next" at bounding box center [623, 365] width 67 height 26
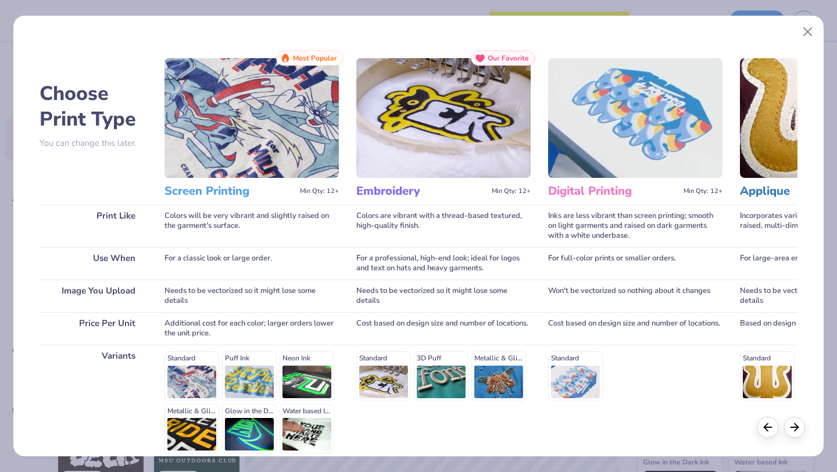
scroll to position [108, 0]
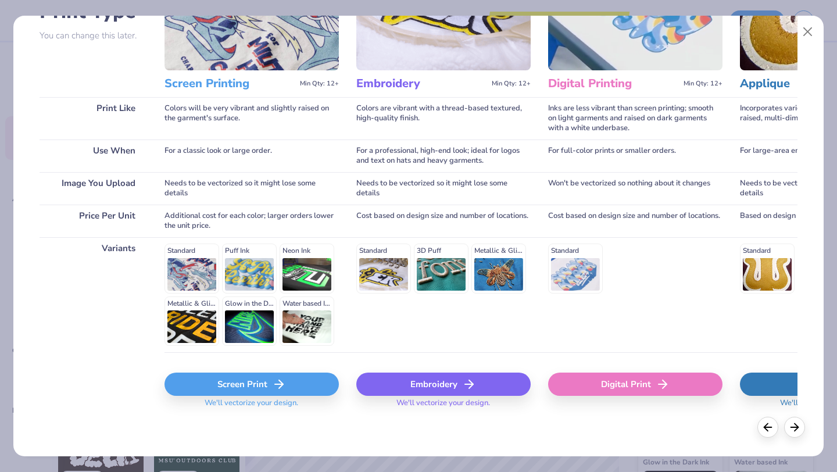
click at [259, 389] on div "Screen Print" at bounding box center [252, 384] width 174 height 23
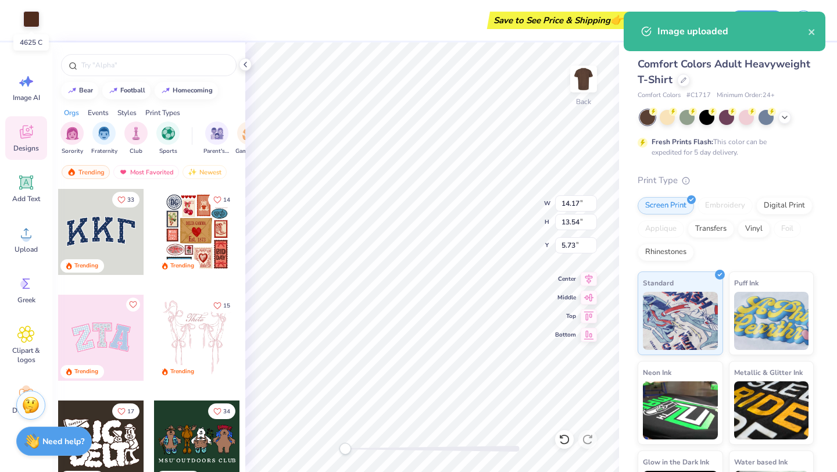
click at [28, 22] on div at bounding box center [31, 19] width 16 height 16
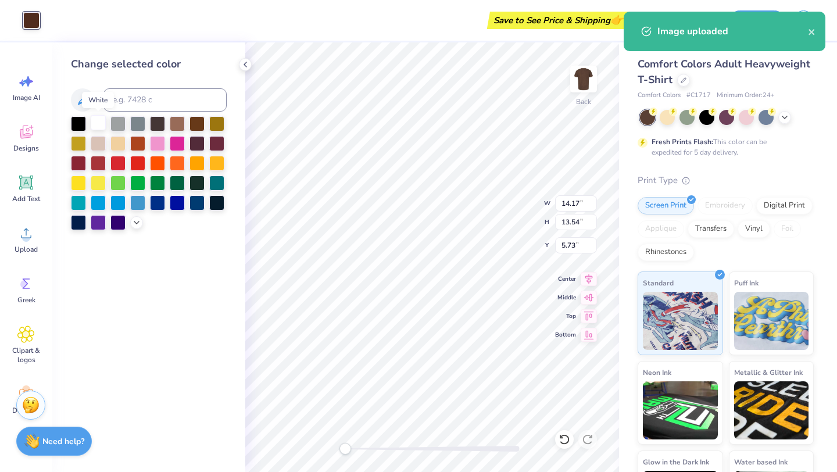
click at [98, 123] on div at bounding box center [98, 122] width 15 height 15
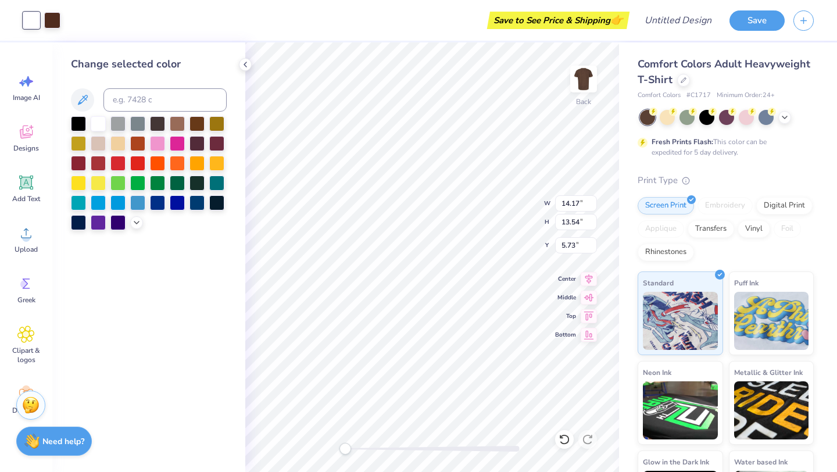
type input "11.07"
type input "10.57"
type input "8.70"
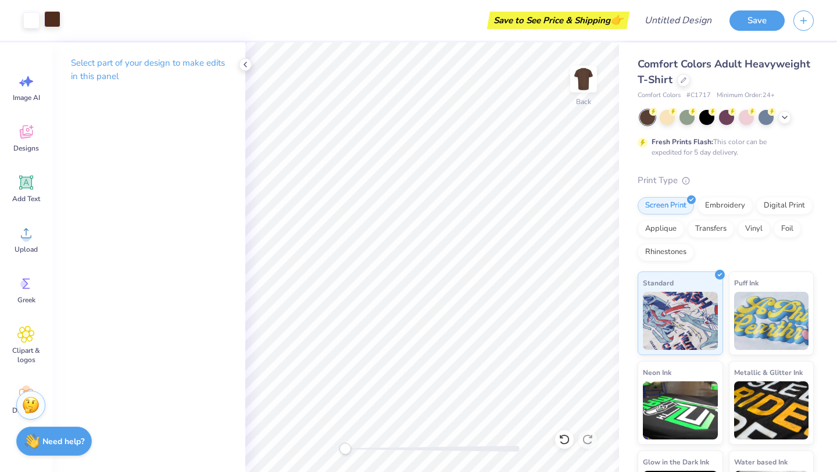
click at [52, 16] on div at bounding box center [52, 19] width 16 height 16
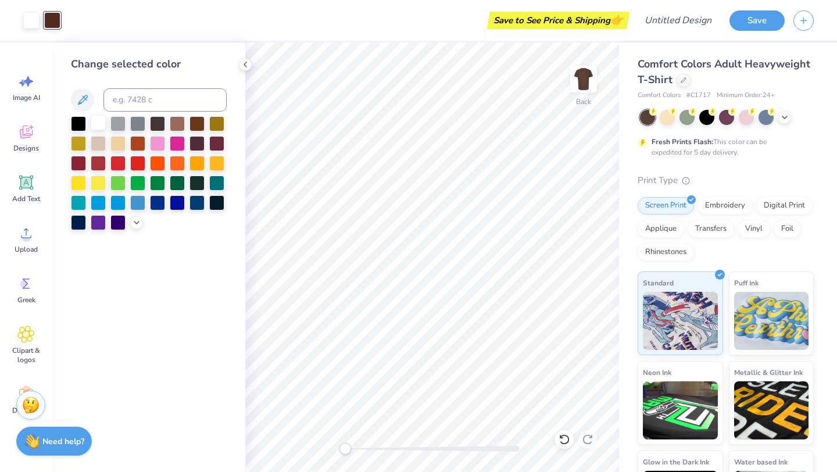
click at [99, 122] on div at bounding box center [98, 122] width 15 height 15
click at [51, 20] on div at bounding box center [52, 19] width 16 height 16
click at [102, 124] on div at bounding box center [98, 122] width 15 height 15
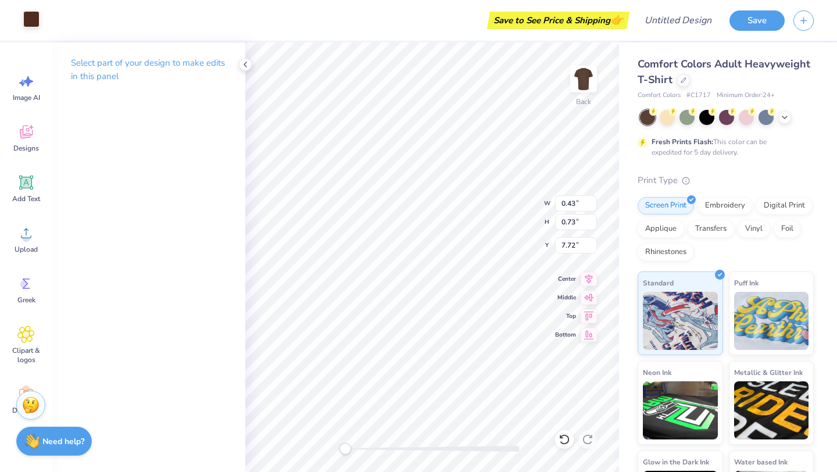
click at [36, 15] on div at bounding box center [31, 19] width 16 height 16
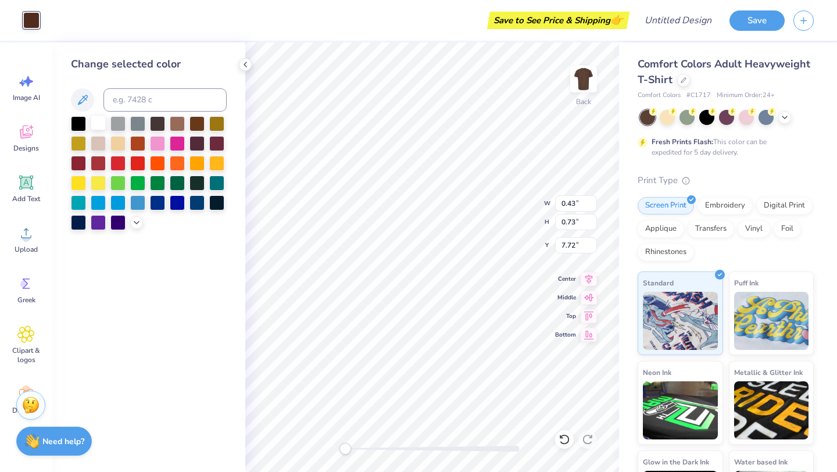
click at [101, 121] on div at bounding box center [98, 122] width 15 height 15
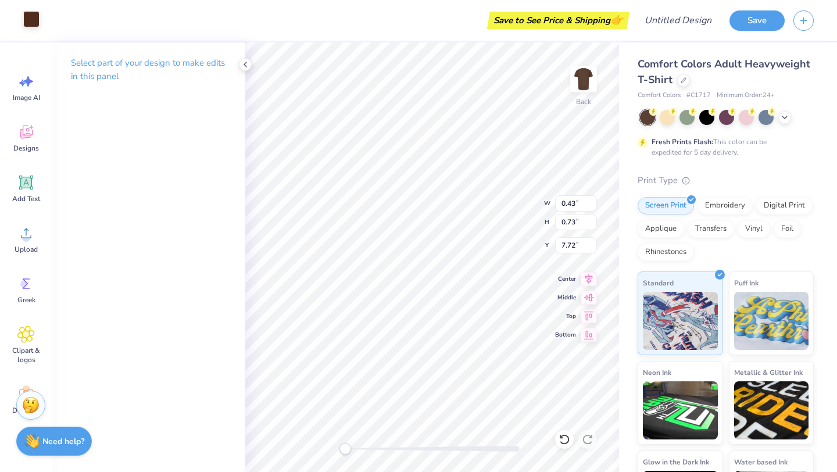
click at [36, 19] on div at bounding box center [31, 19] width 16 height 16
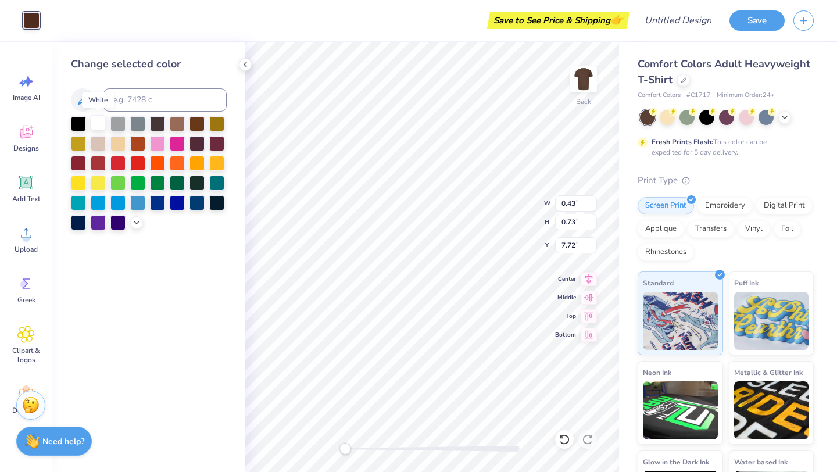
click at [99, 129] on div at bounding box center [98, 122] width 15 height 15
click at [99, 128] on div at bounding box center [98, 122] width 15 height 15
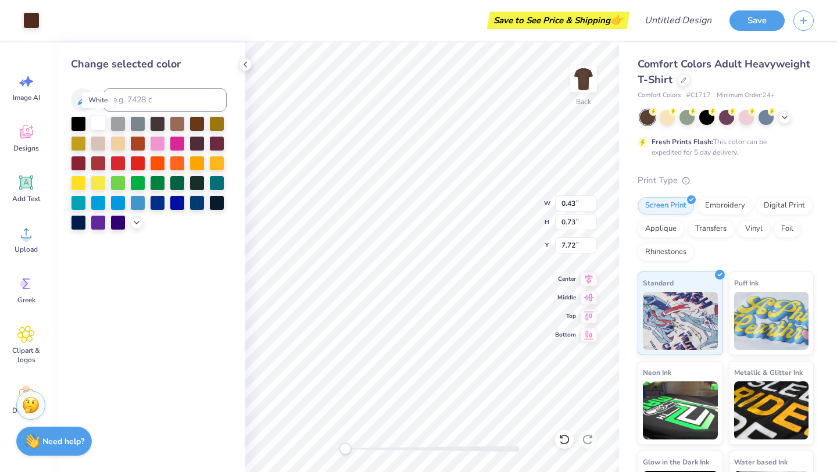
click at [99, 128] on div at bounding box center [98, 122] width 15 height 15
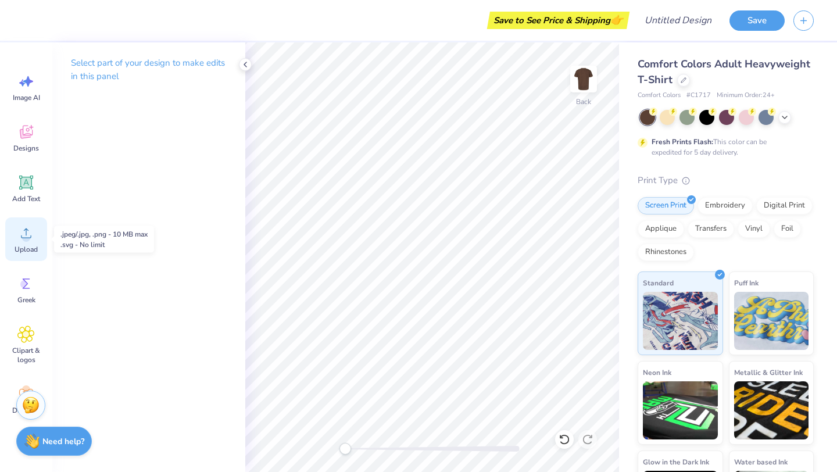
click at [27, 244] on div "Upload" at bounding box center [26, 239] width 42 height 44
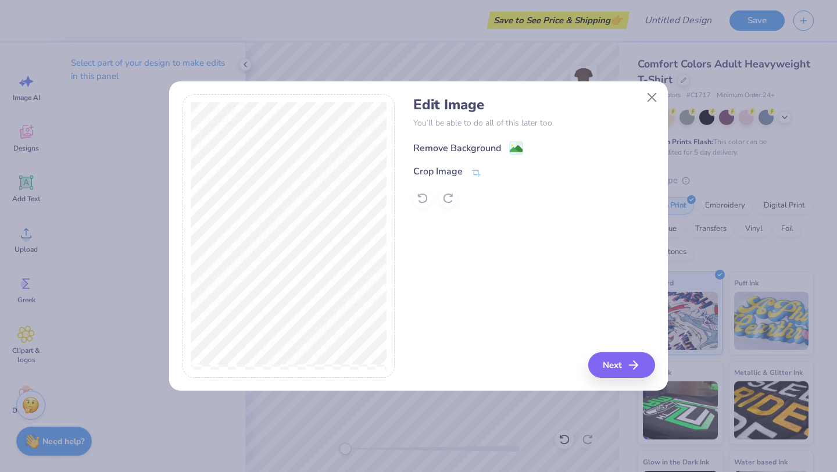
click at [476, 148] on div "Remove Background" at bounding box center [457, 148] width 88 height 14
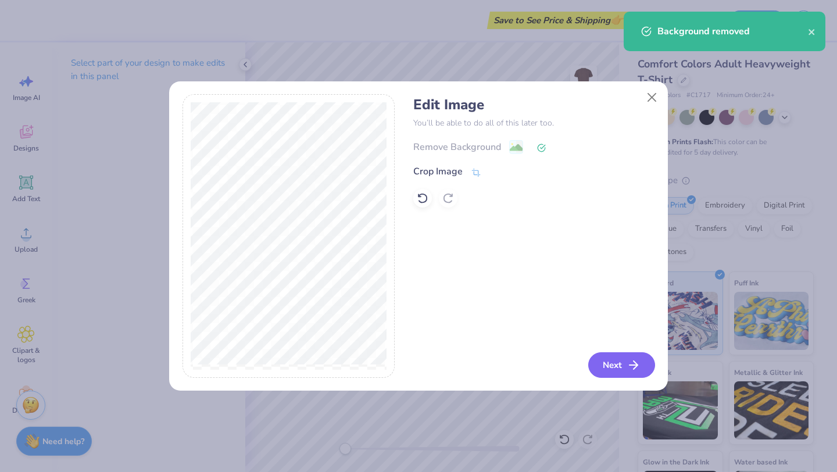
click at [621, 359] on button "Next" at bounding box center [621, 365] width 67 height 26
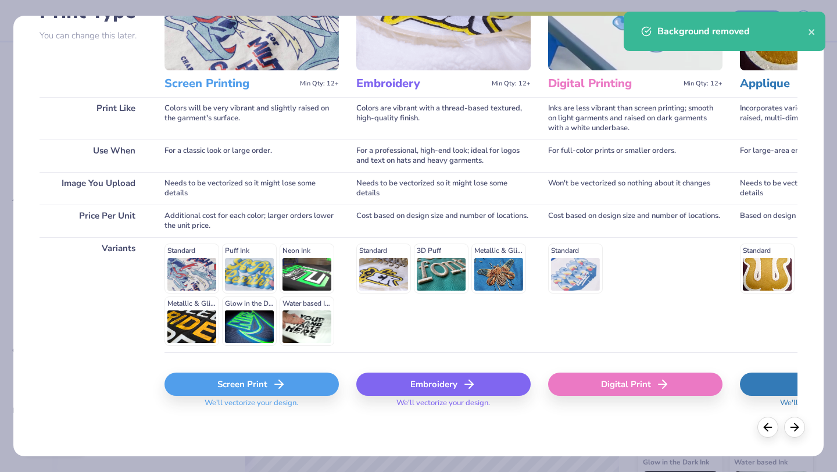
click at [278, 378] on icon at bounding box center [279, 384] width 14 height 14
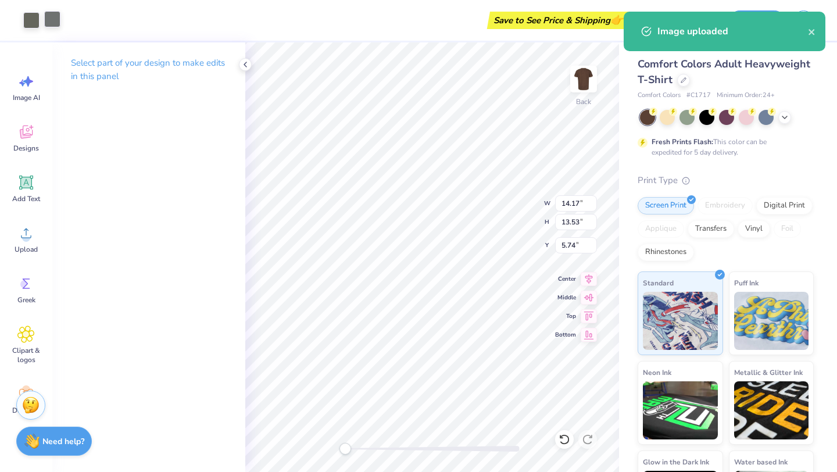
click at [54, 24] on div at bounding box center [52, 19] width 16 height 16
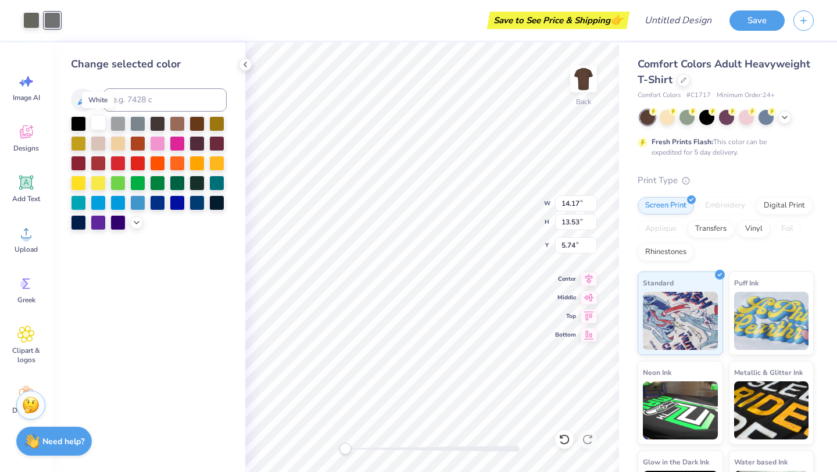
click at [101, 120] on div at bounding box center [98, 122] width 15 height 15
click at [30, 22] on div at bounding box center [31, 19] width 16 height 16
click at [100, 123] on div at bounding box center [98, 122] width 15 height 15
type input "14.09"
type input "13.45"
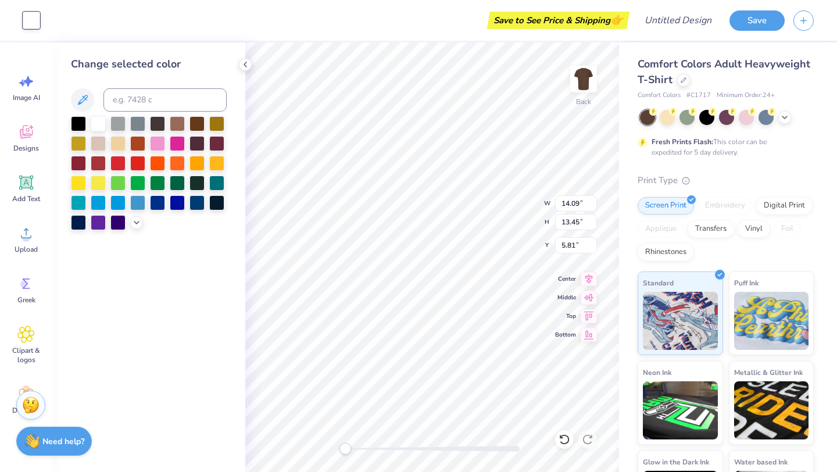
type input "5.81"
type input "11.66"
type input "11.13"
type input "8.10"
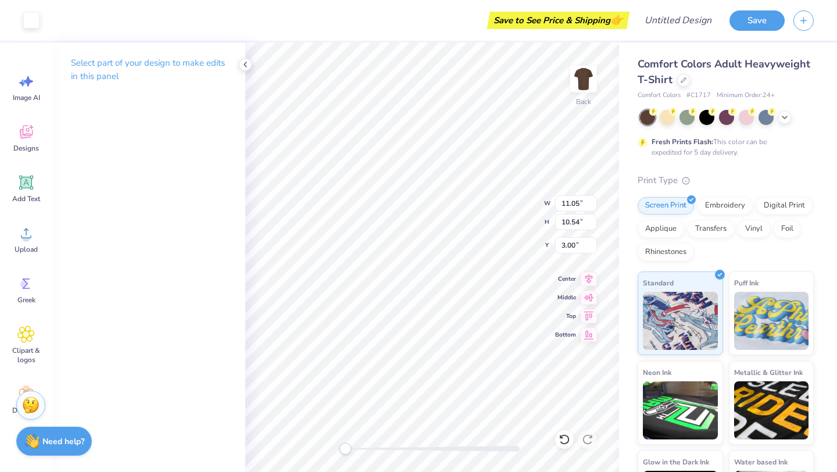
type input "11.05"
type input "10.54"
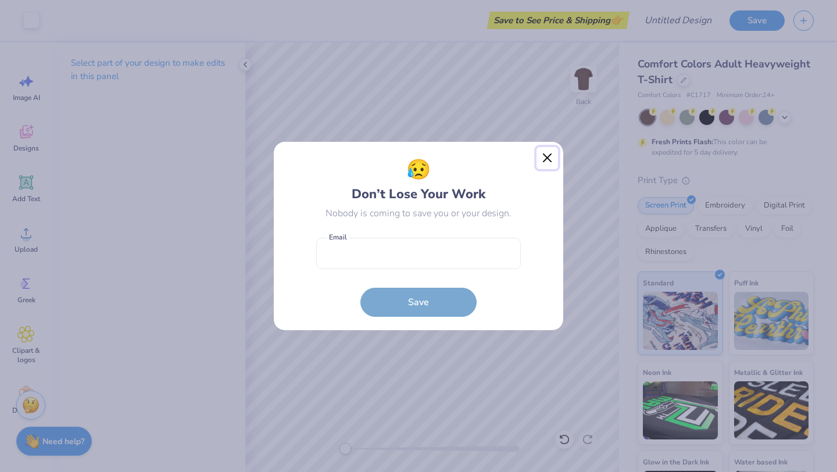
click at [547, 151] on button "Close" at bounding box center [548, 158] width 22 height 22
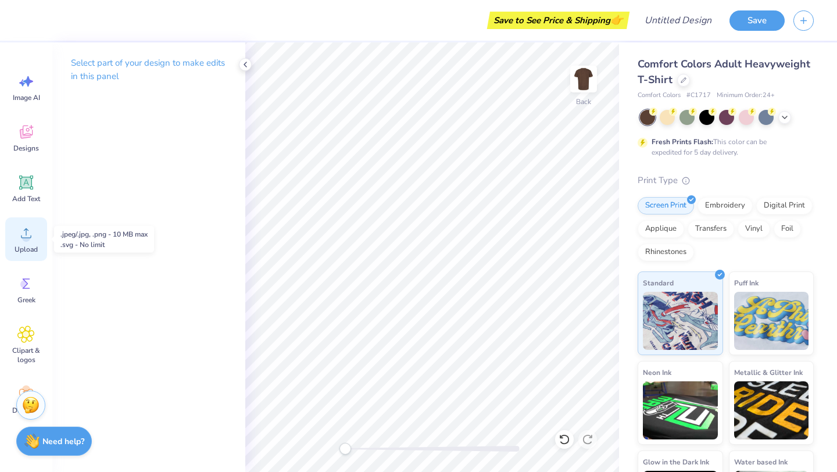
click at [35, 237] on div "Upload" at bounding box center [26, 239] width 42 height 44
click at [30, 240] on icon at bounding box center [25, 232] width 17 height 17
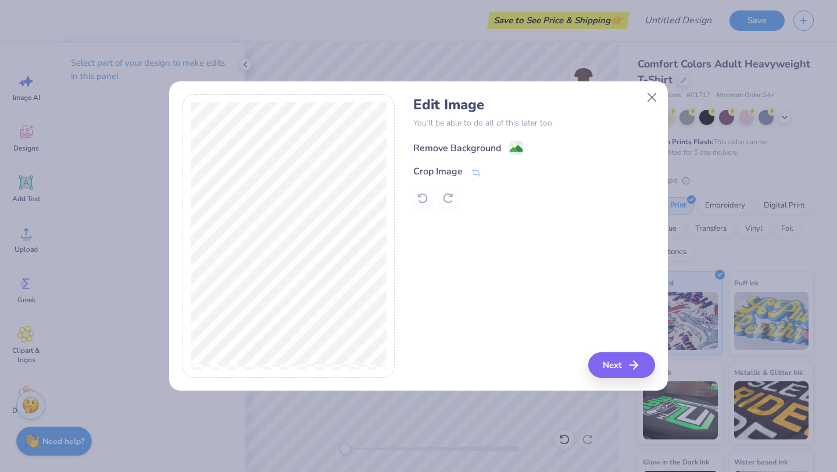
click at [477, 144] on div "Remove Background" at bounding box center [457, 148] width 88 height 14
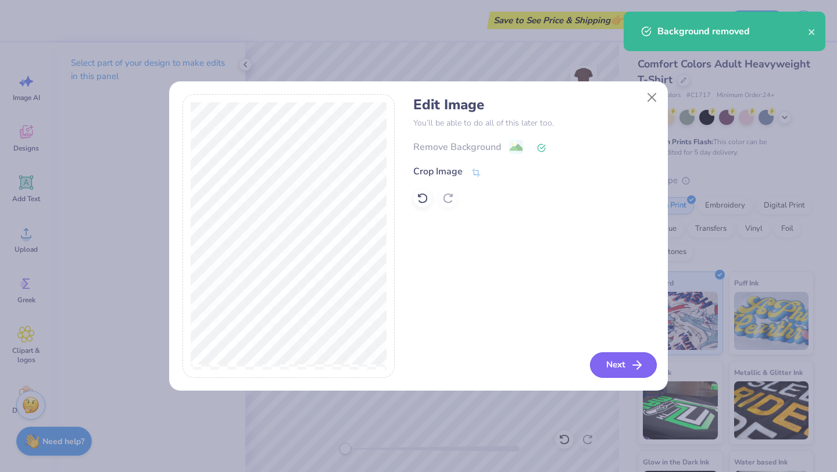
click at [638, 362] on polyline "button" at bounding box center [639, 365] width 4 height 8
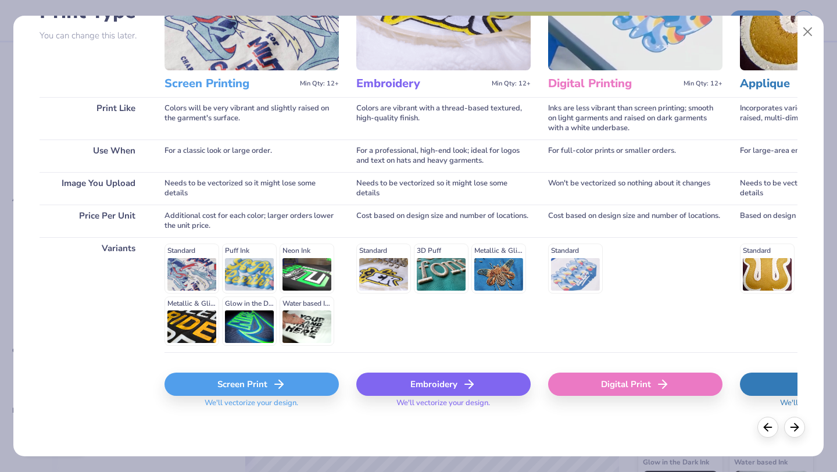
click at [252, 387] on div "Screen Print" at bounding box center [252, 384] width 174 height 23
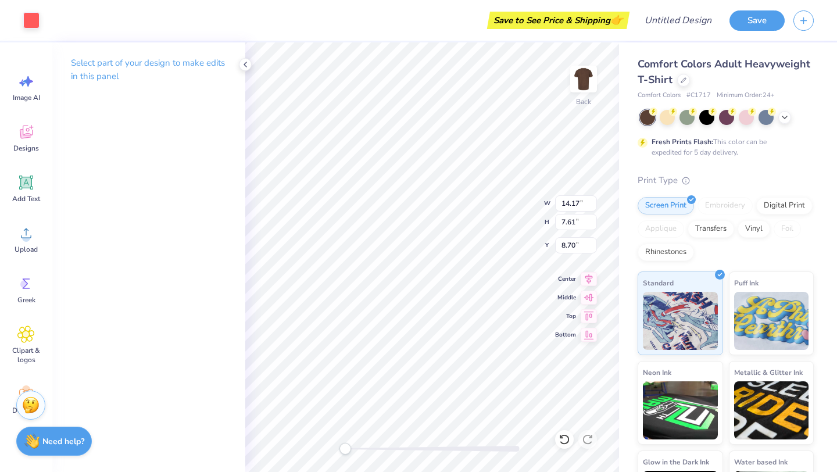
type input "12.21"
type input "6.56"
click at [35, 22] on div at bounding box center [31, 19] width 16 height 16
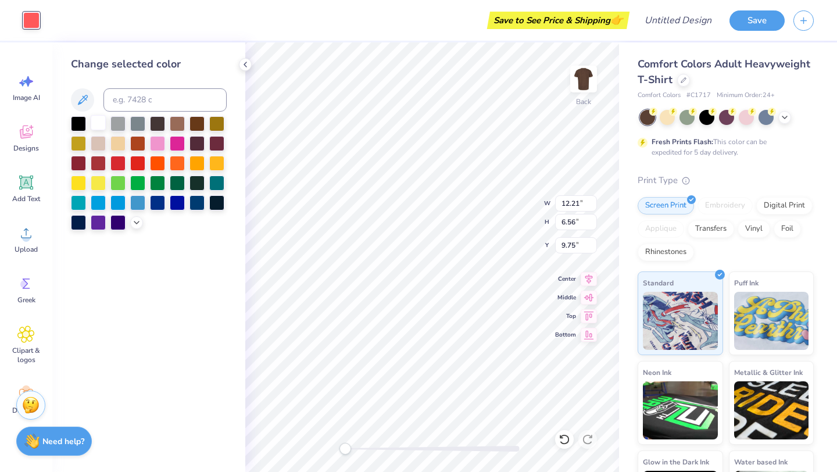
click at [94, 122] on div at bounding box center [98, 122] width 15 height 15
type input "3.00"
click at [59, 20] on div at bounding box center [52, 19] width 16 height 16
click at [107, 123] on div at bounding box center [149, 173] width 156 height 114
click at [101, 122] on div at bounding box center [98, 122] width 15 height 15
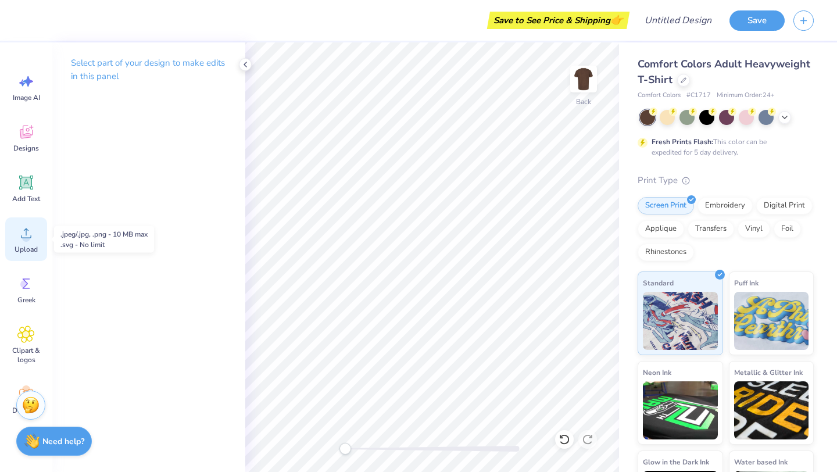
click at [28, 240] on circle at bounding box center [26, 238] width 8 height 8
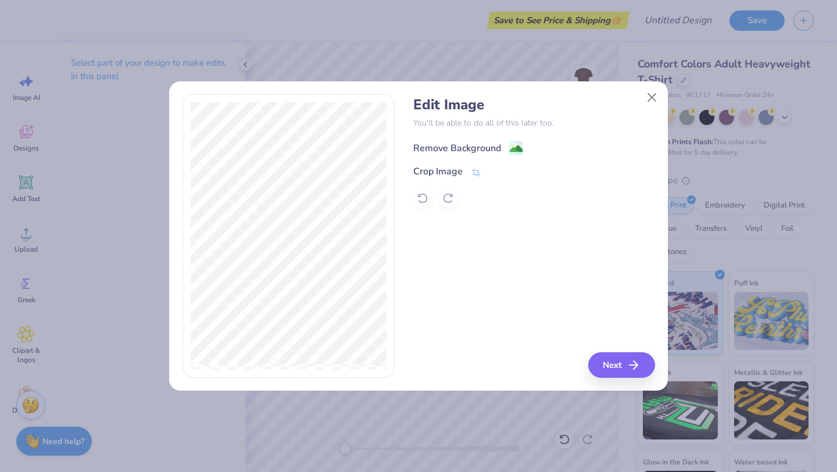
click at [481, 151] on div "Remove Background" at bounding box center [457, 148] width 88 height 14
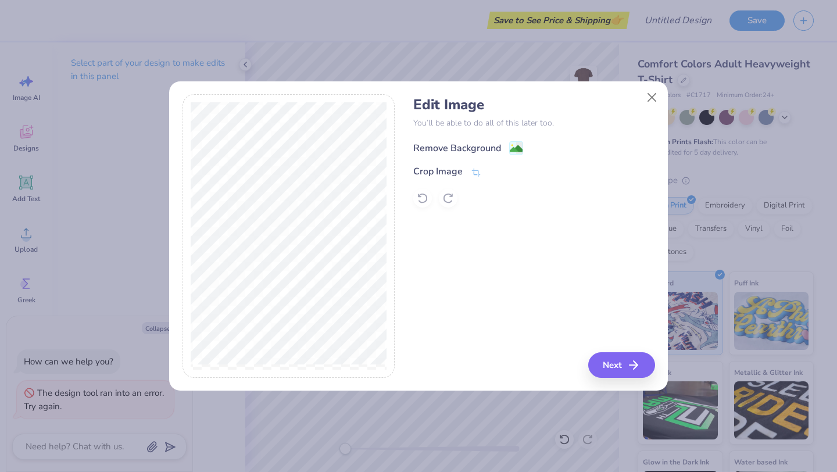
click at [498, 147] on div "Remove Background" at bounding box center [457, 148] width 88 height 14
click at [649, 98] on button "Close" at bounding box center [652, 97] width 22 height 22
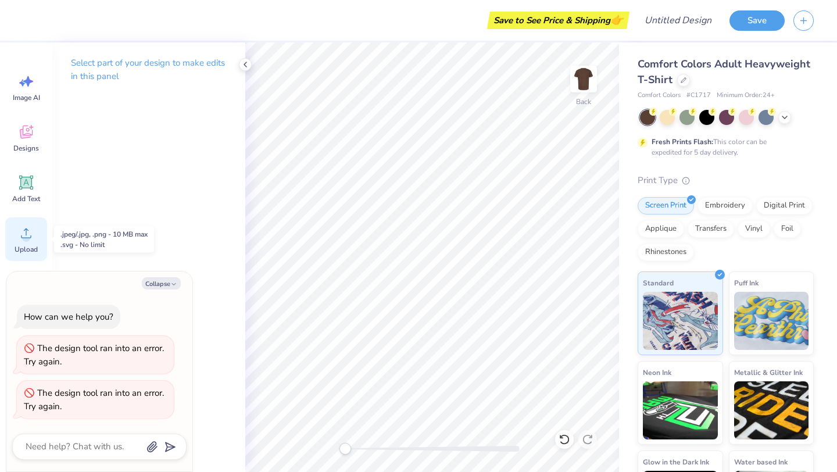
click at [24, 246] on span "Upload" at bounding box center [26, 249] width 23 height 9
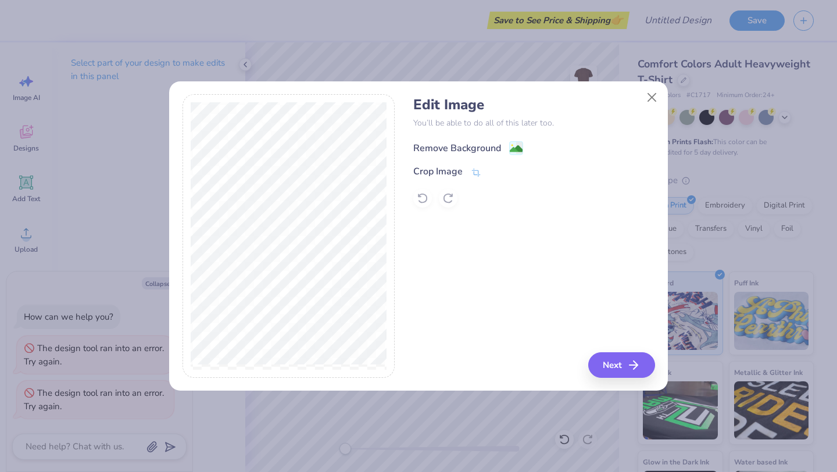
click at [471, 151] on div "Remove Background" at bounding box center [457, 148] width 88 height 14
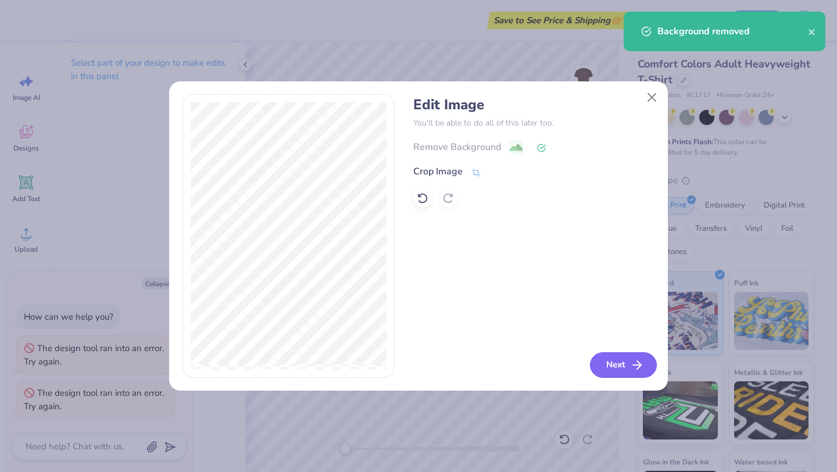
click at [638, 367] on icon "button" at bounding box center [637, 365] width 14 height 14
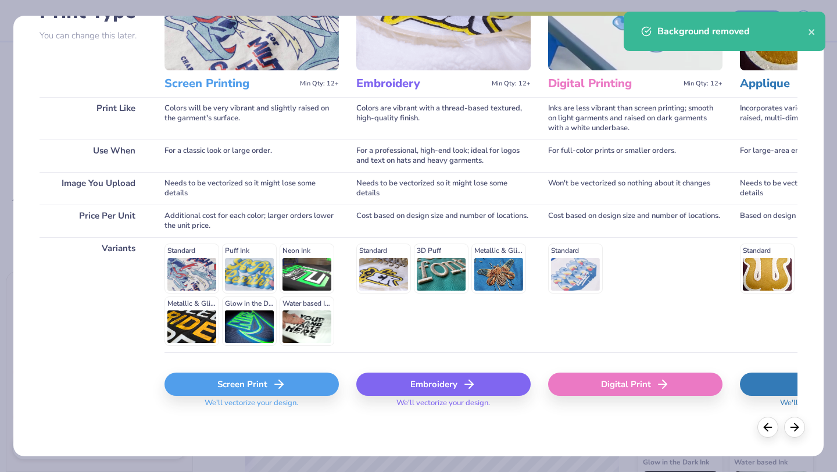
click at [294, 386] on div "Screen Print" at bounding box center [252, 384] width 174 height 23
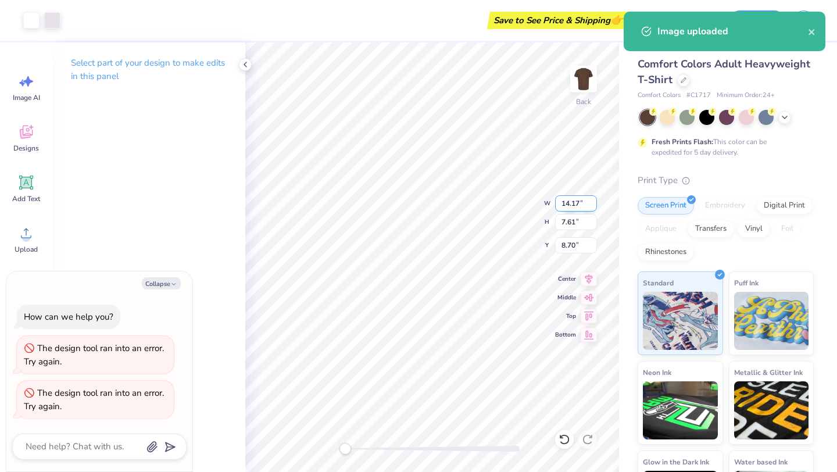
type textarea "x"
type input "10.88"
type input "5.84"
type input "10.46"
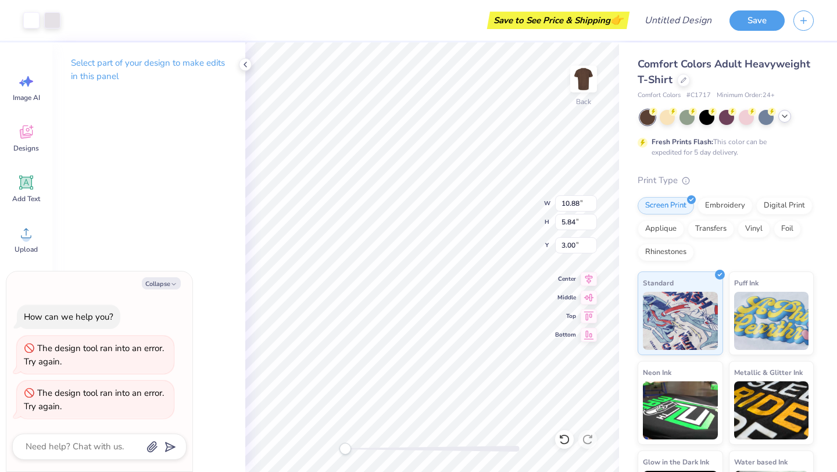
click at [784, 116] on icon at bounding box center [784, 116] width 9 height 9
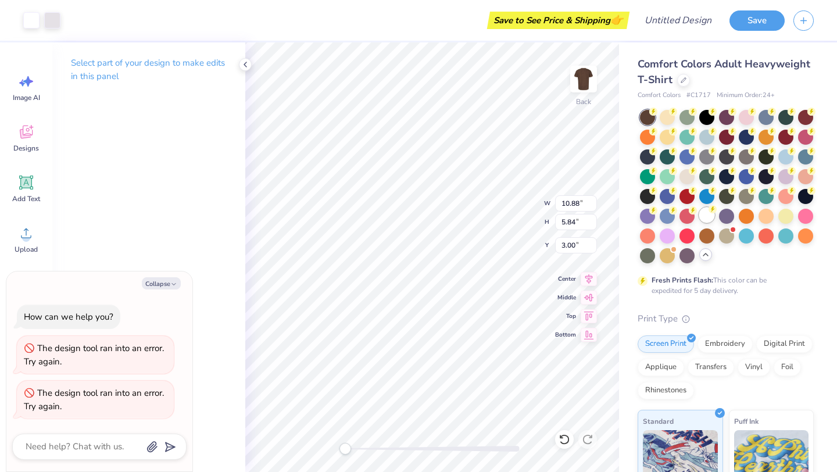
click at [705, 220] on div at bounding box center [707, 215] width 15 height 15
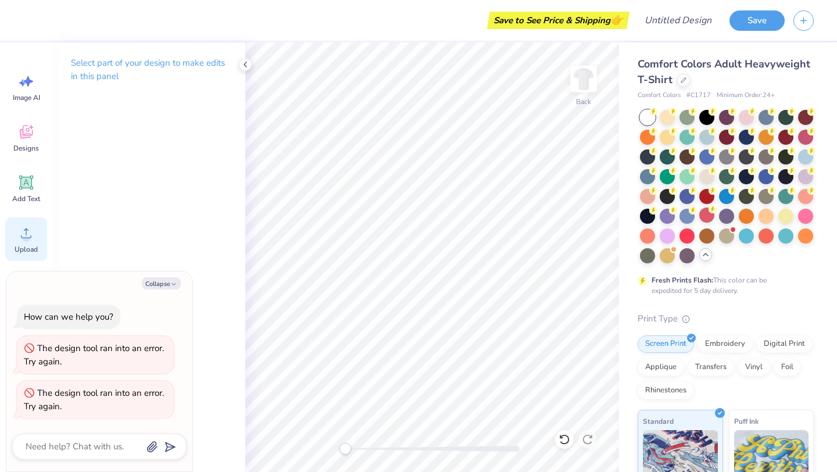
click at [26, 227] on icon at bounding box center [25, 232] width 17 height 17
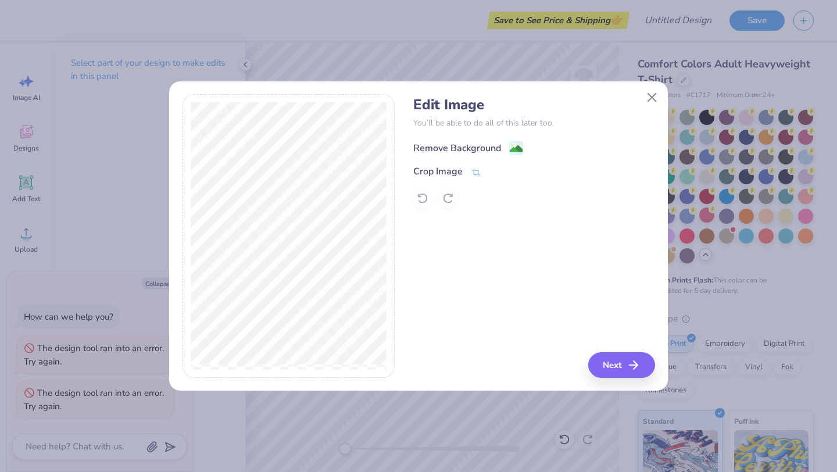
click at [487, 149] on div "Remove Background" at bounding box center [457, 148] width 88 height 14
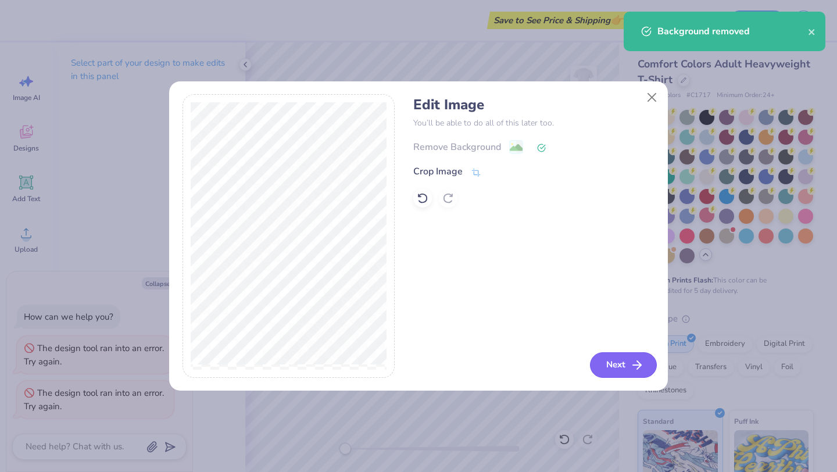
click at [621, 366] on button "Next" at bounding box center [623, 365] width 67 height 26
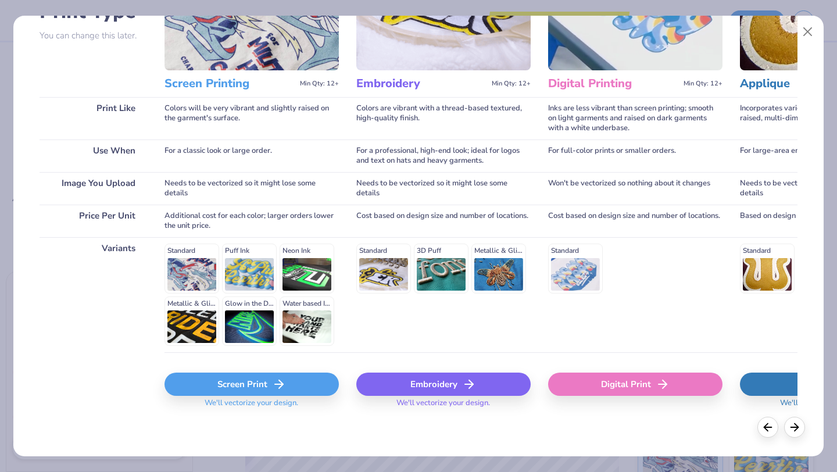
click at [275, 383] on icon at bounding box center [279, 384] width 14 height 14
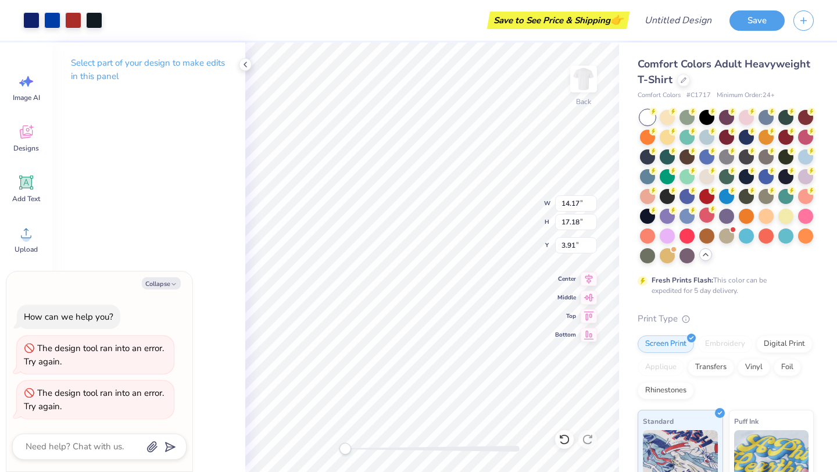
type textarea "x"
type input "11.51"
type input "13.95"
type input "7.14"
click at [243, 62] on icon at bounding box center [245, 64] width 9 height 9
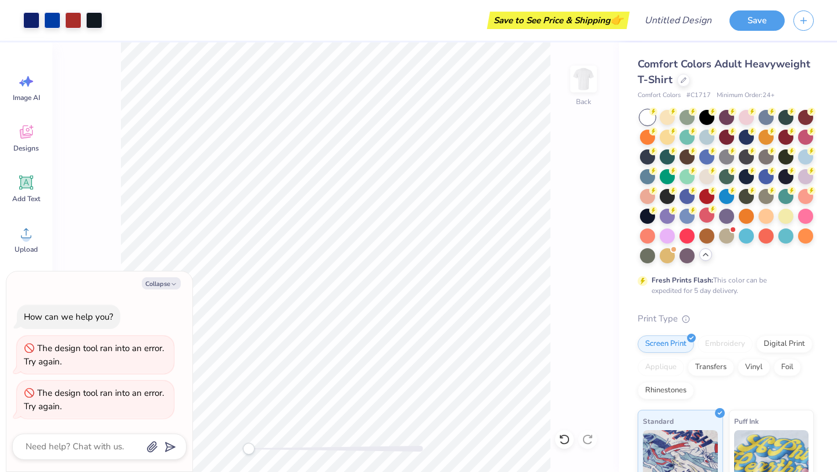
type textarea "x"
